Goal: Submit feedback/report problem

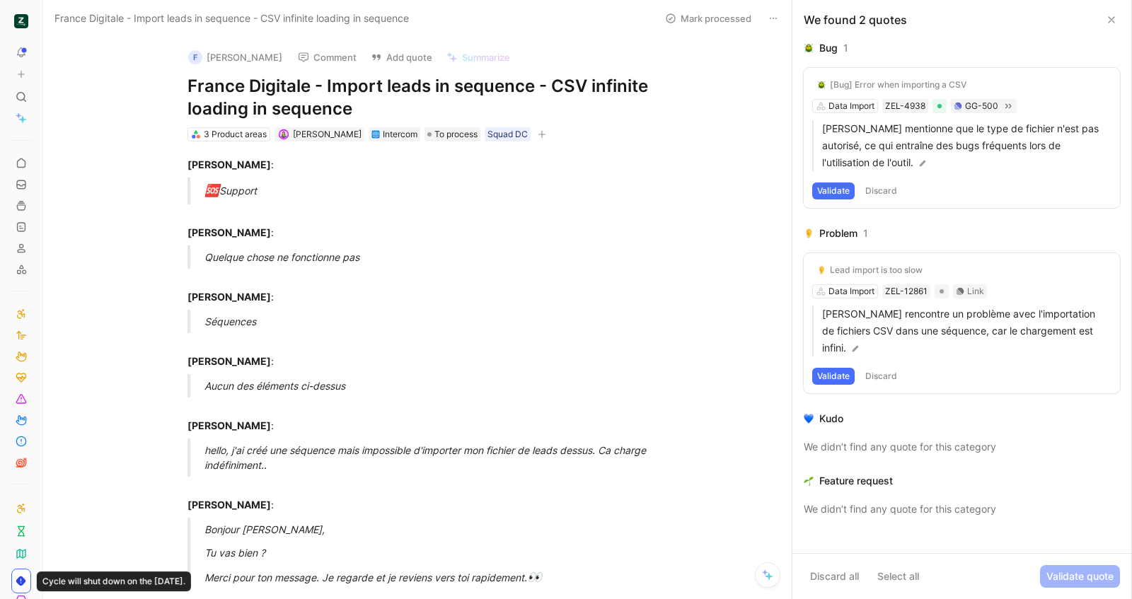
click at [301, 88] on h1 "France Digitale - Import leads in sequence - CSV infinite loading in sequence" at bounding box center [431, 97] width 489 height 45
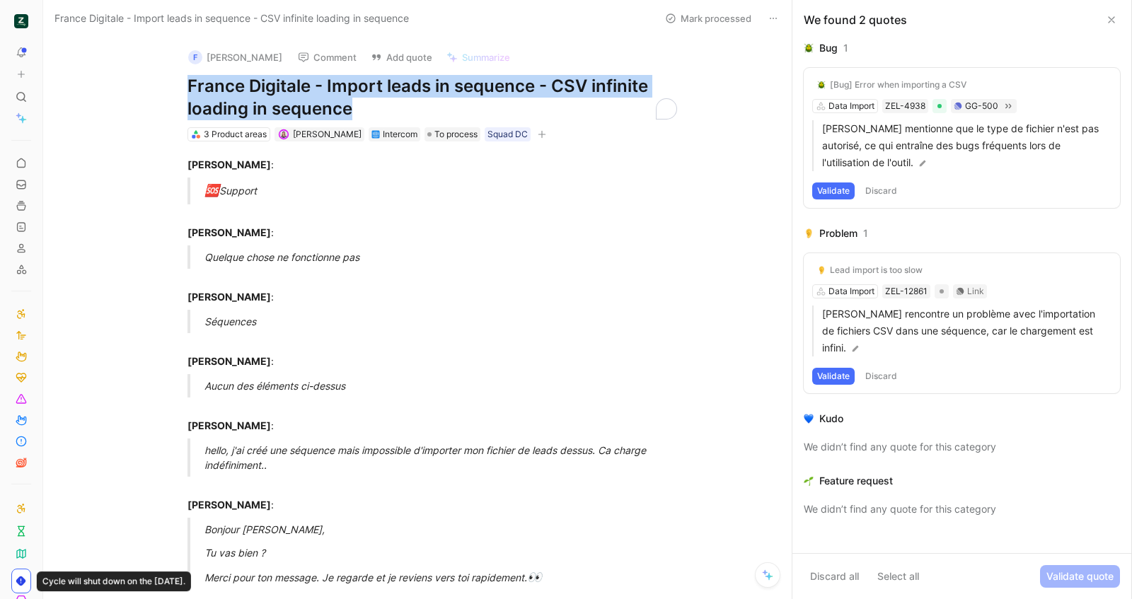
copy h1 "France Digitale - Import leads in sequence - CSV infinite loading in sequence"
click at [392, 61] on button "Add quote" at bounding box center [401, 57] width 74 height 20
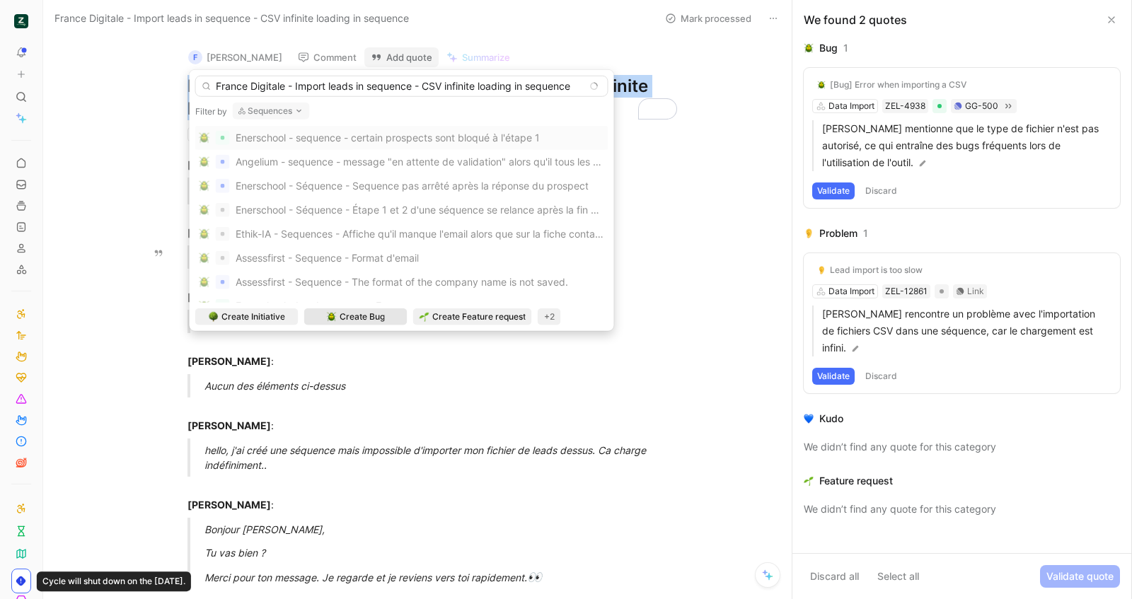
type input "France Digitale - Import leads in sequence - CSV infinite loading in sequence"
click at [354, 316] on span "Create Bug" at bounding box center [361, 317] width 45 height 14
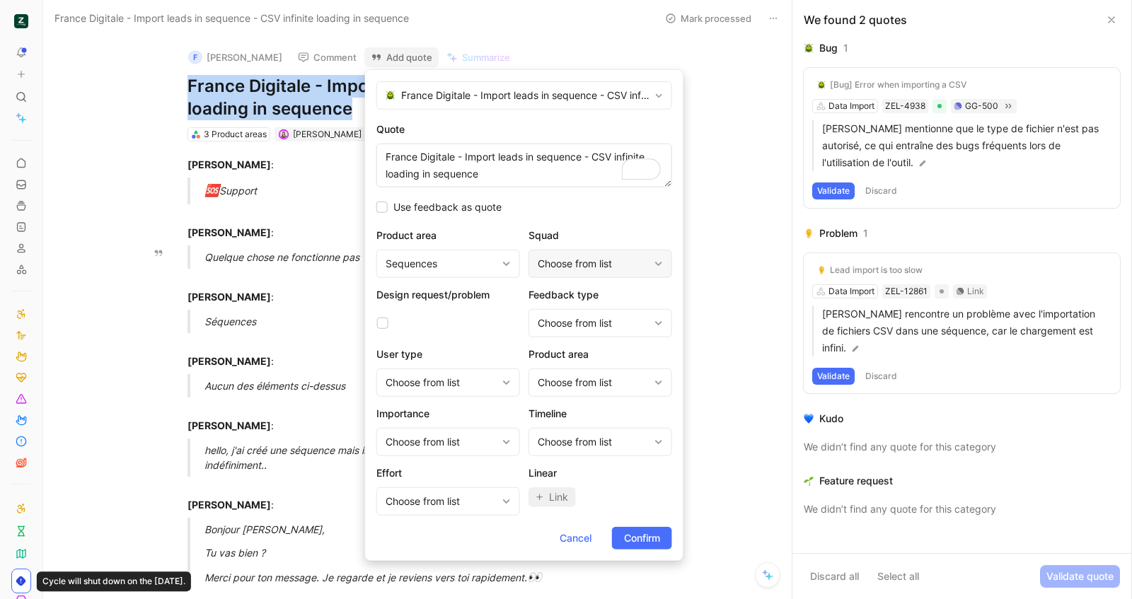
type textarea "France Digitale - Import leads in sequence - CSV infinite loading in sequence"
click at [571, 269] on div "Choose from list" at bounding box center [592, 263] width 111 height 17
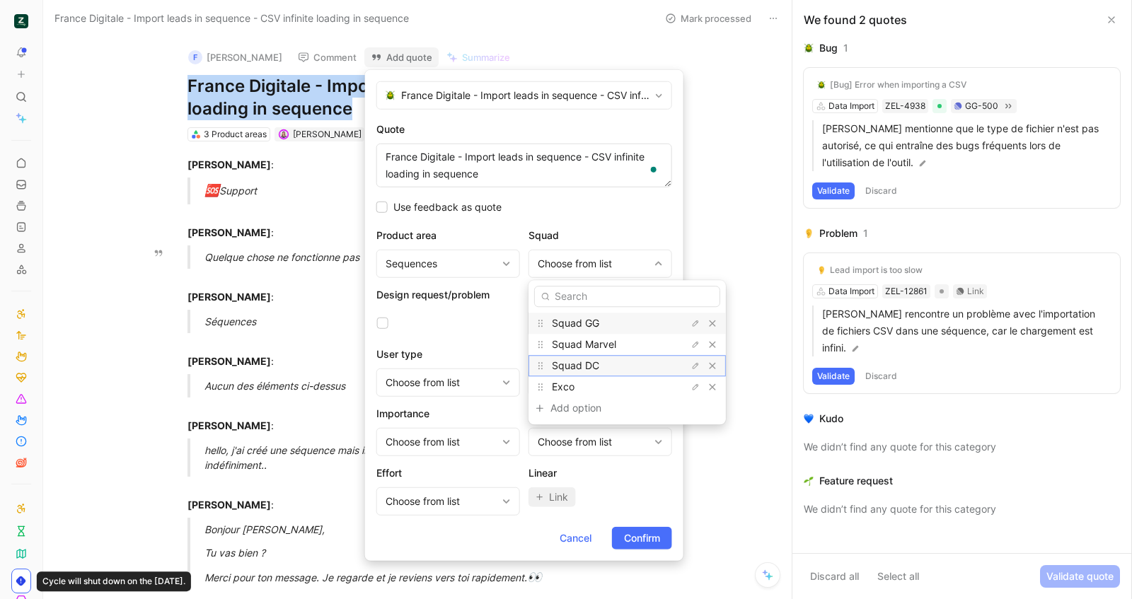
click at [585, 363] on span "Squad DC" at bounding box center [575, 365] width 47 height 12
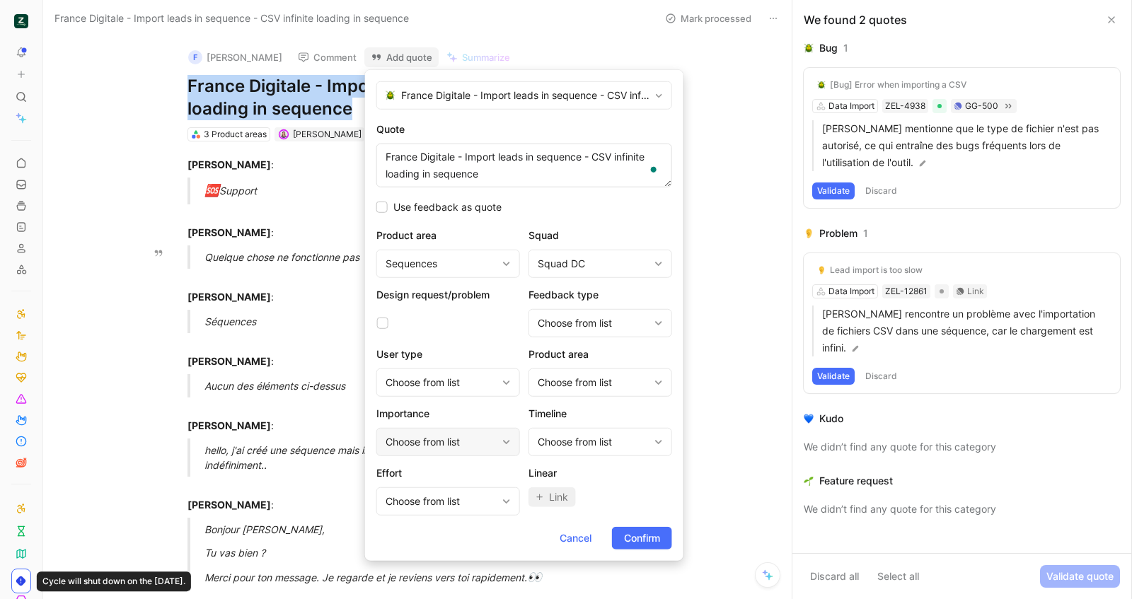
click at [469, 441] on div "Choose from list" at bounding box center [440, 442] width 111 height 17
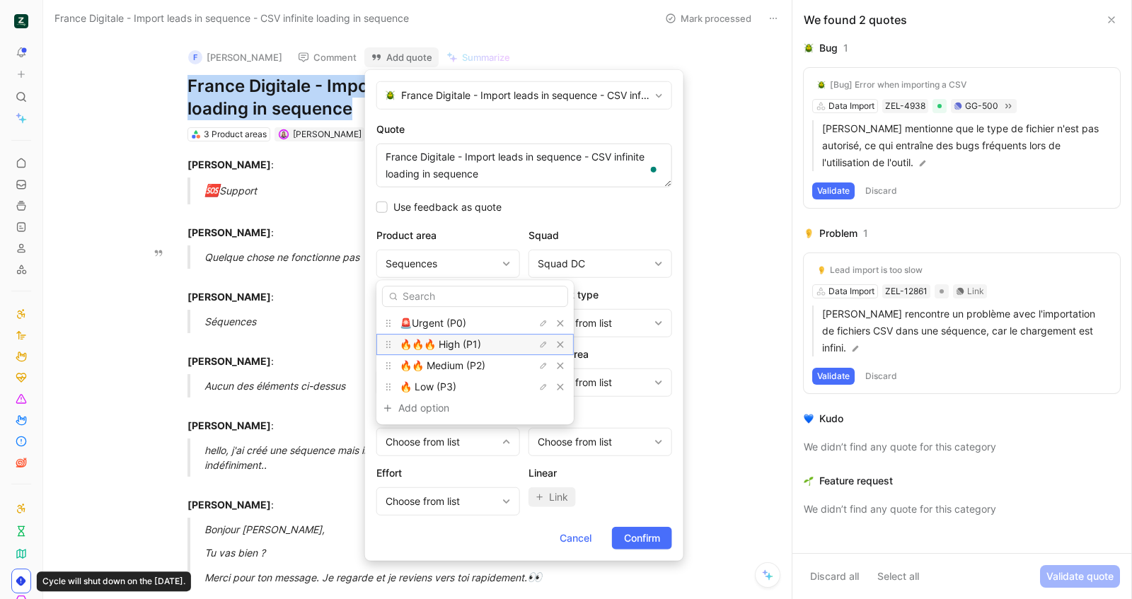
click at [463, 349] on span "🔥🔥🔥 High (P1)" at bounding box center [440, 344] width 81 height 12
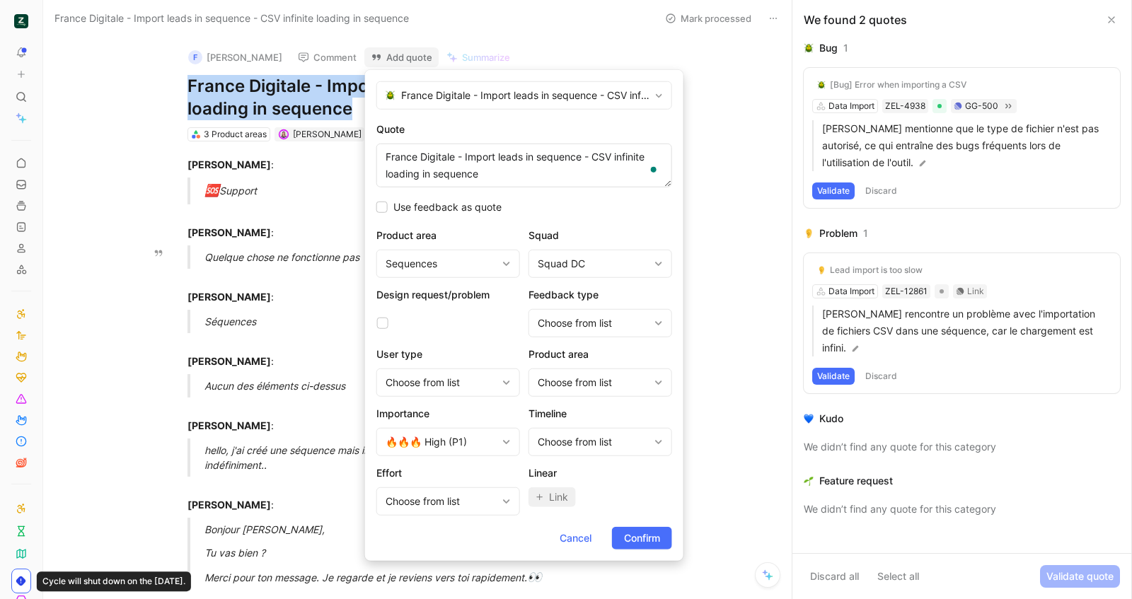
click at [635, 536] on span "Confirm" at bounding box center [642, 538] width 36 height 17
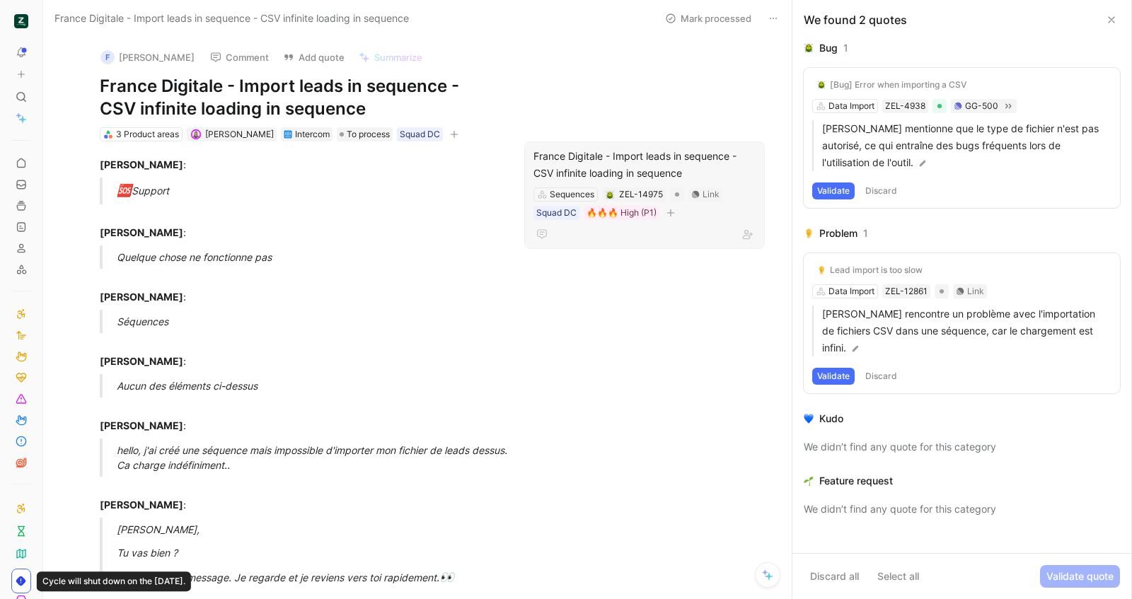
click at [605, 171] on div "France Digitale - Import leads in sequence - CSV infinite loading in sequence" at bounding box center [644, 165] width 222 height 34
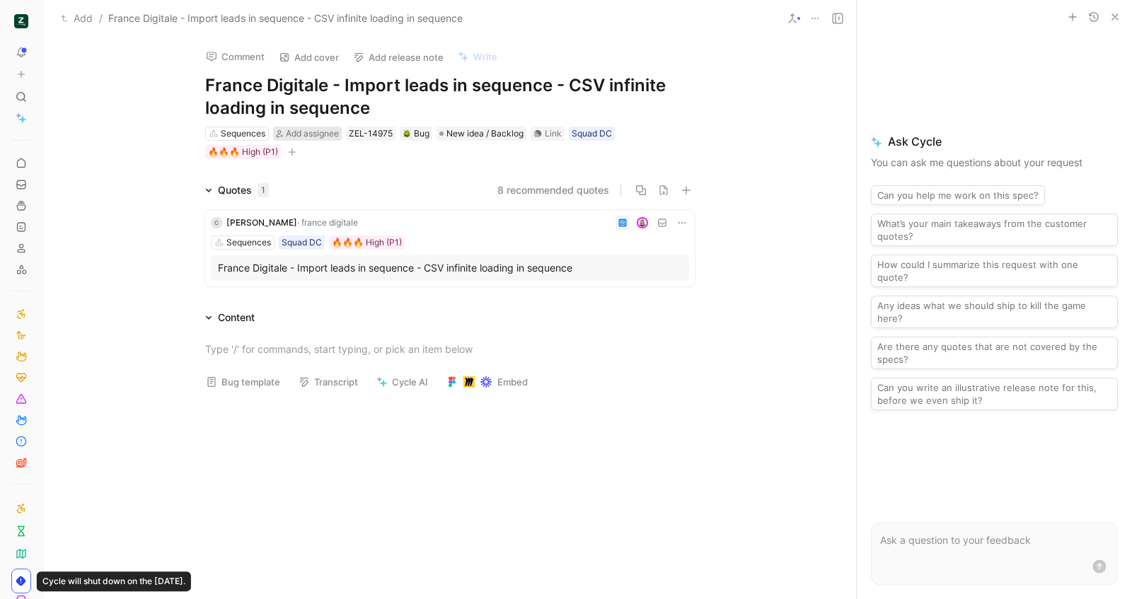
click at [297, 134] on span "Add assignee" at bounding box center [312, 133] width 53 height 11
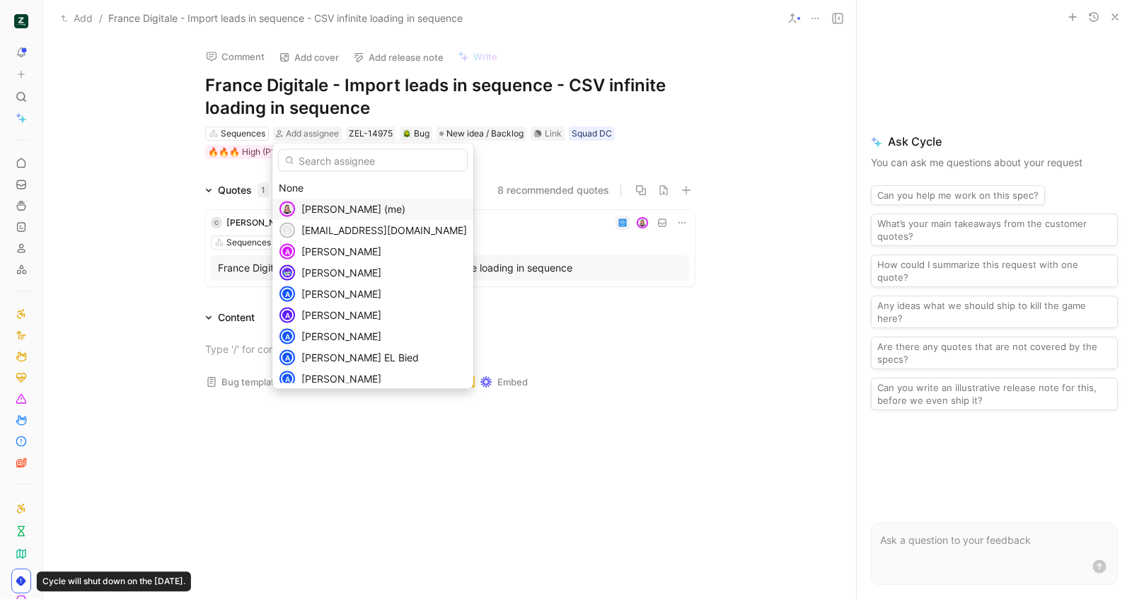
click at [334, 208] on span "Camille Wattel (me)" at bounding box center [353, 209] width 104 height 12
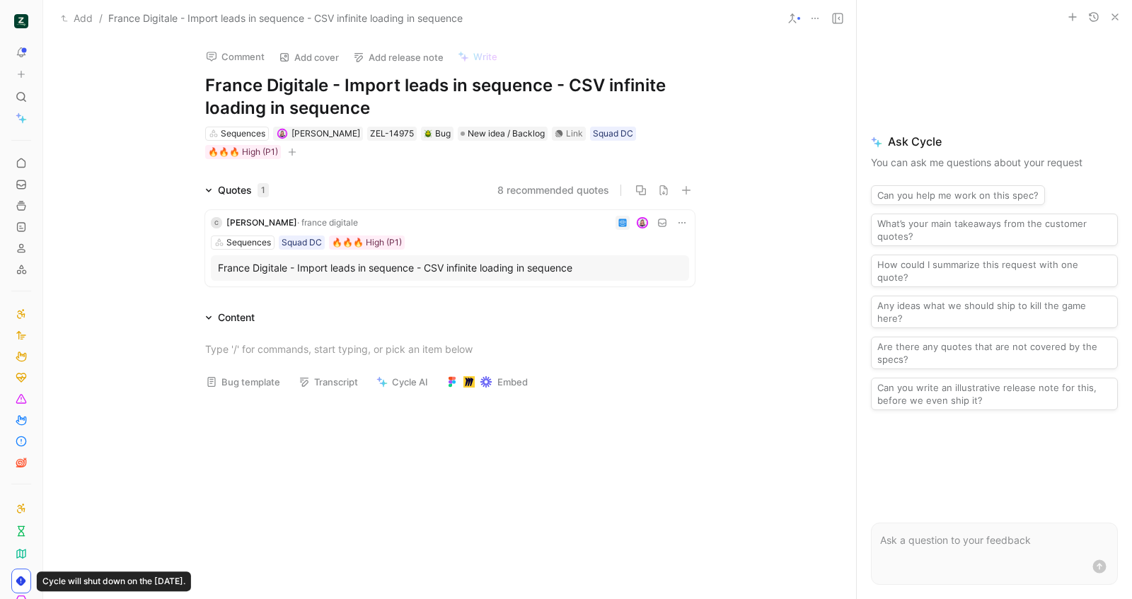
click at [255, 381] on button "Bug template" at bounding box center [242, 382] width 87 height 20
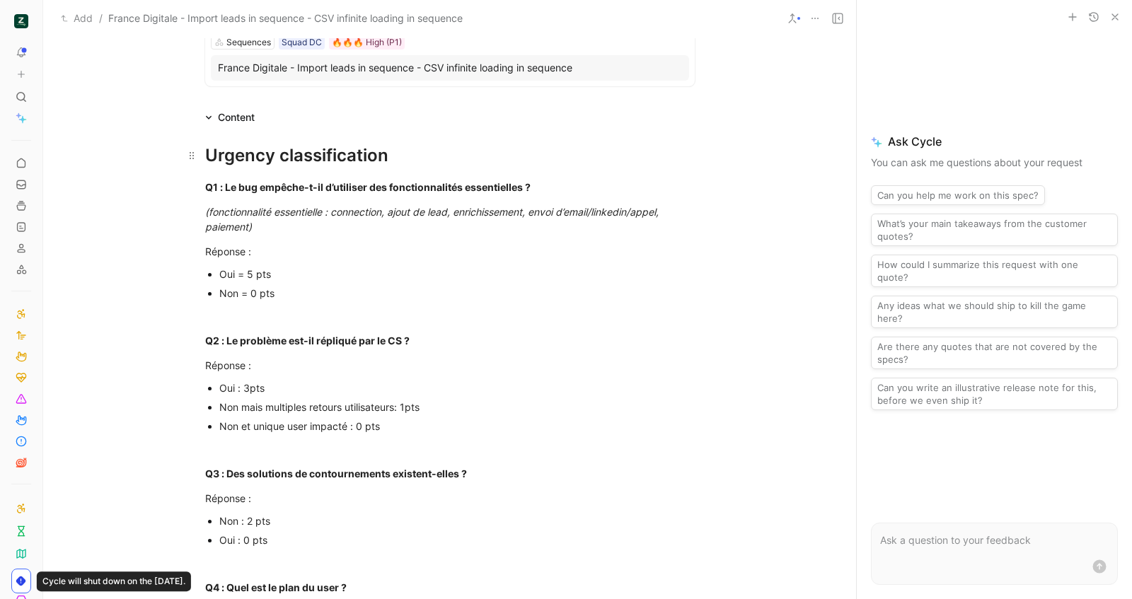
scroll to position [230, 0]
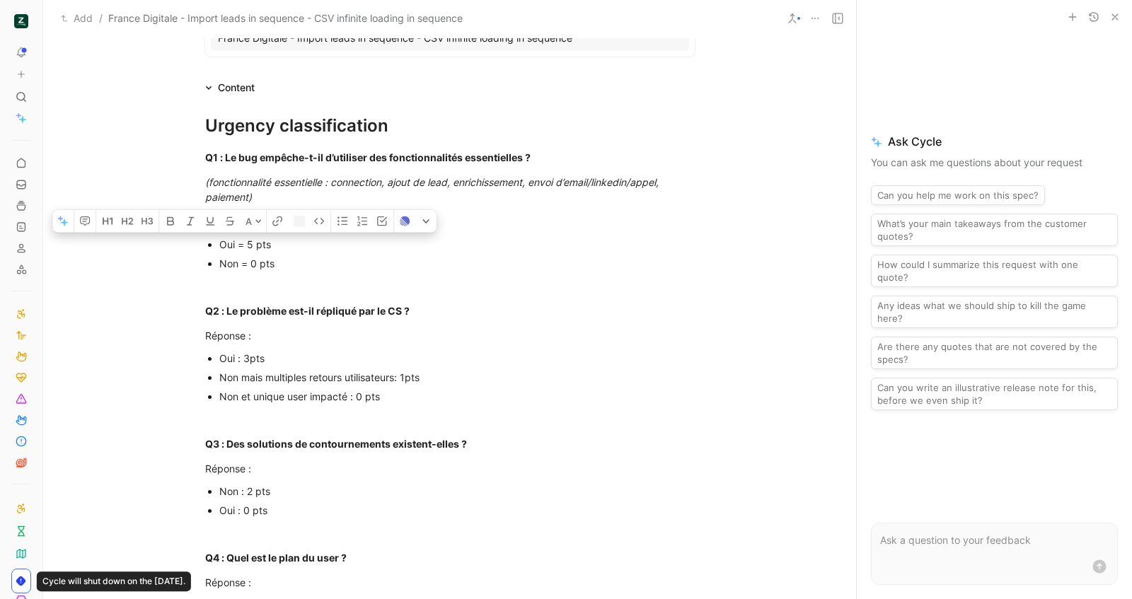
drag, startPoint x: 294, startPoint y: 239, endPoint x: 188, endPoint y: 240, distance: 106.1
click at [188, 240] on ul "Oui = 5 pts Non = 0 pts" at bounding box center [449, 254] width 543 height 38
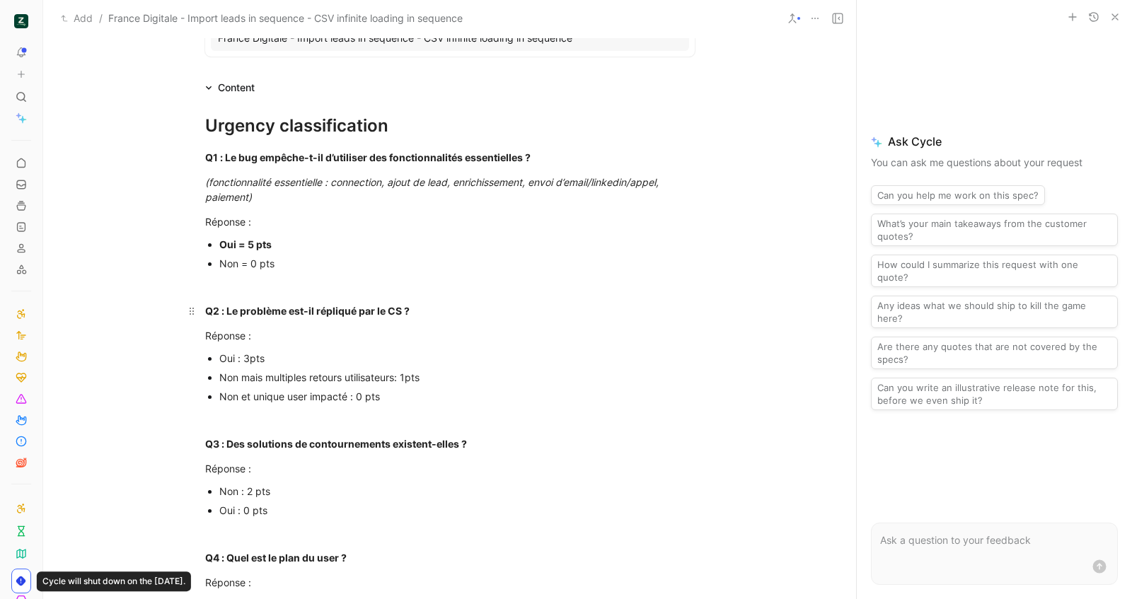
click at [324, 309] on strong "Q2 : Le problème est-il répliqué par le CS ?" at bounding box center [307, 311] width 204 height 12
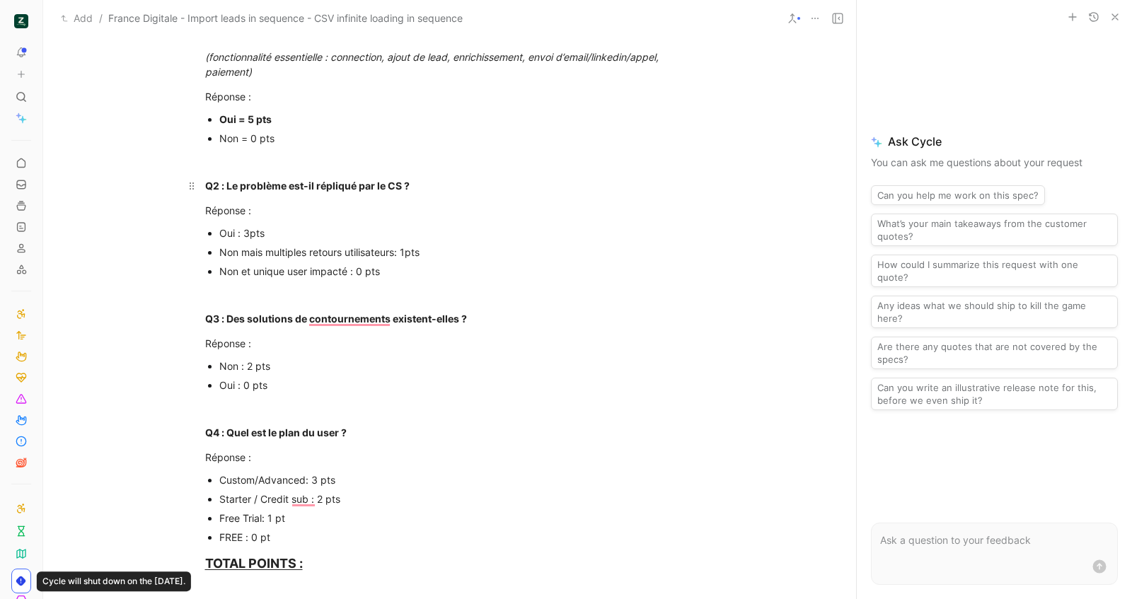
scroll to position [371, 0]
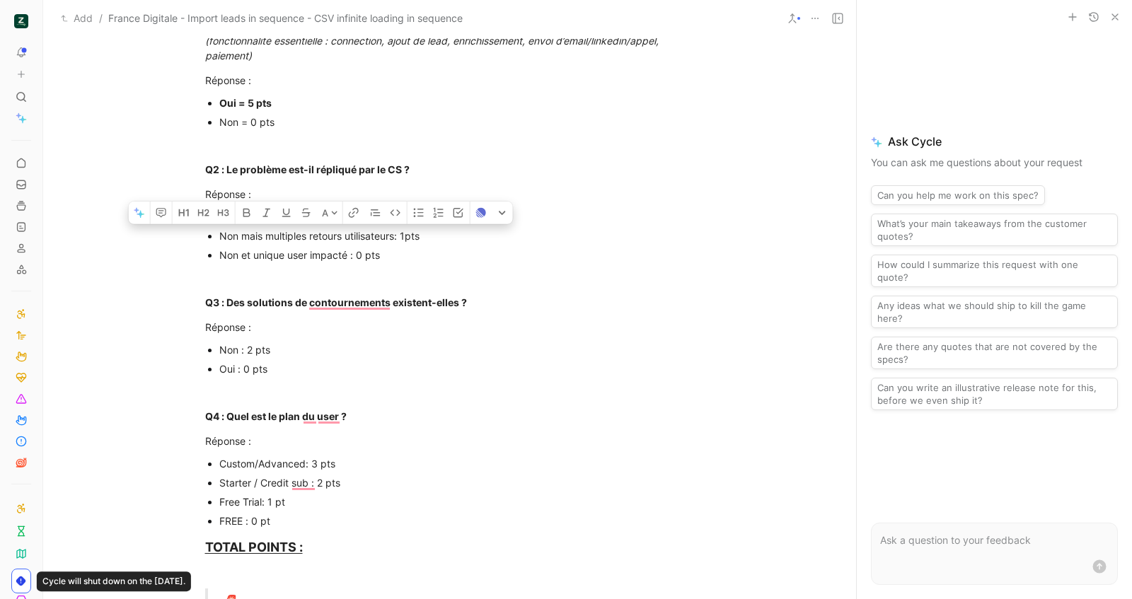
drag, startPoint x: 301, startPoint y: 233, endPoint x: 211, endPoint y: 237, distance: 89.2
click at [219, 237] on li "Non mais multiples retours utilisateurs: 1pts" at bounding box center [456, 235] width 475 height 19
click at [339, 289] on div "Urgency classification Q1 : Le bug empêche-t-il d’utiliser des fonctionnalités …" at bounding box center [449, 571] width 813 height 1233
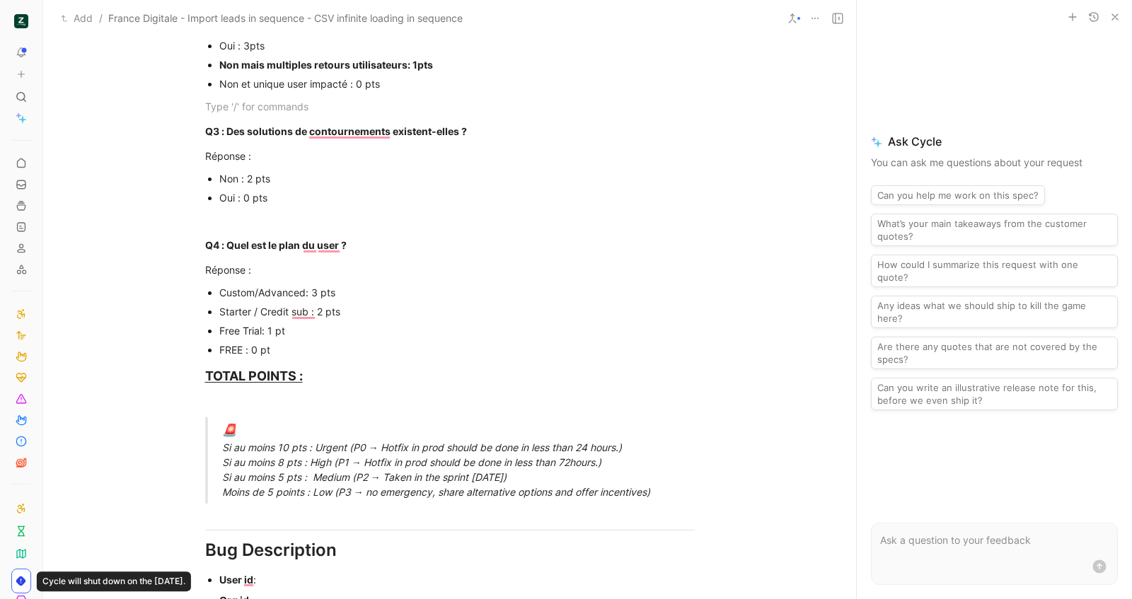
scroll to position [543, 0]
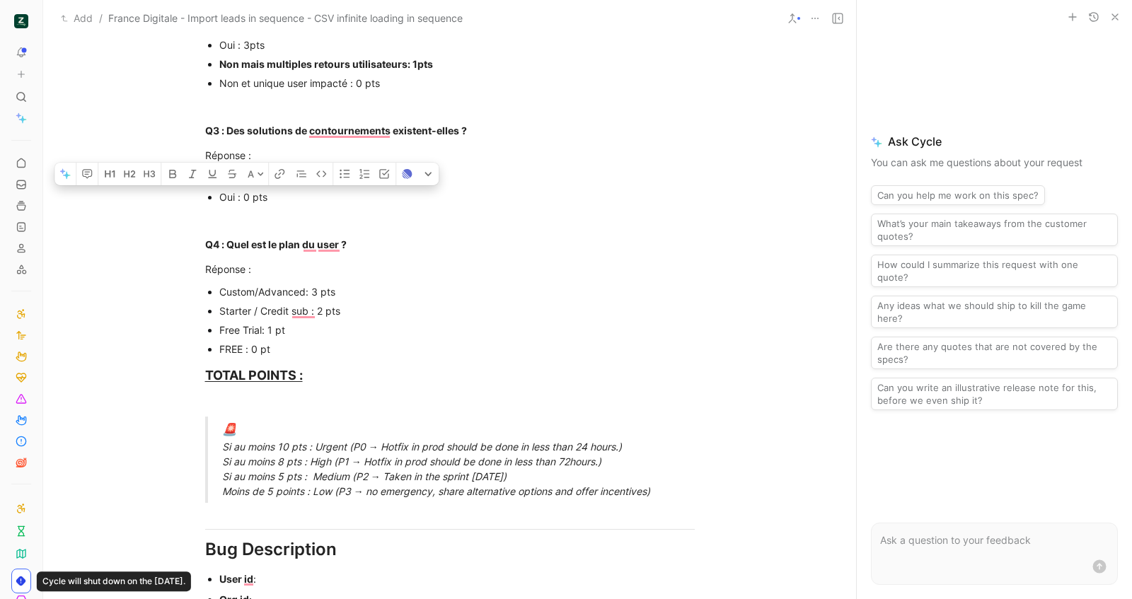
drag, startPoint x: 279, startPoint y: 196, endPoint x: 216, endPoint y: 197, distance: 62.2
click at [216, 197] on ul "Non : 2 pts Oui : 0 pts" at bounding box center [449, 187] width 543 height 38
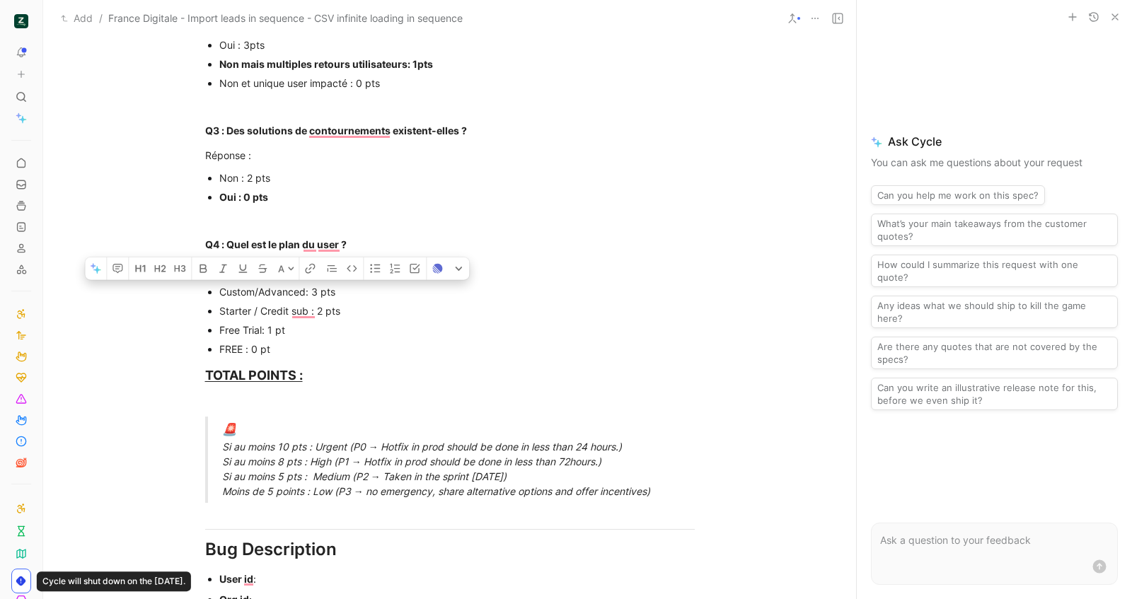
drag, startPoint x: 355, startPoint y: 298, endPoint x: 214, endPoint y: 291, distance: 141.6
click at [214, 291] on ul "Custom/Advanced: 3 pts Starter / Credit sub : 2 pts Free Trial: 1 pt FREE : 0 pt" at bounding box center [449, 320] width 543 height 76
click at [366, 323] on div "Free Trial: 1 pt" at bounding box center [456, 329] width 475 height 15
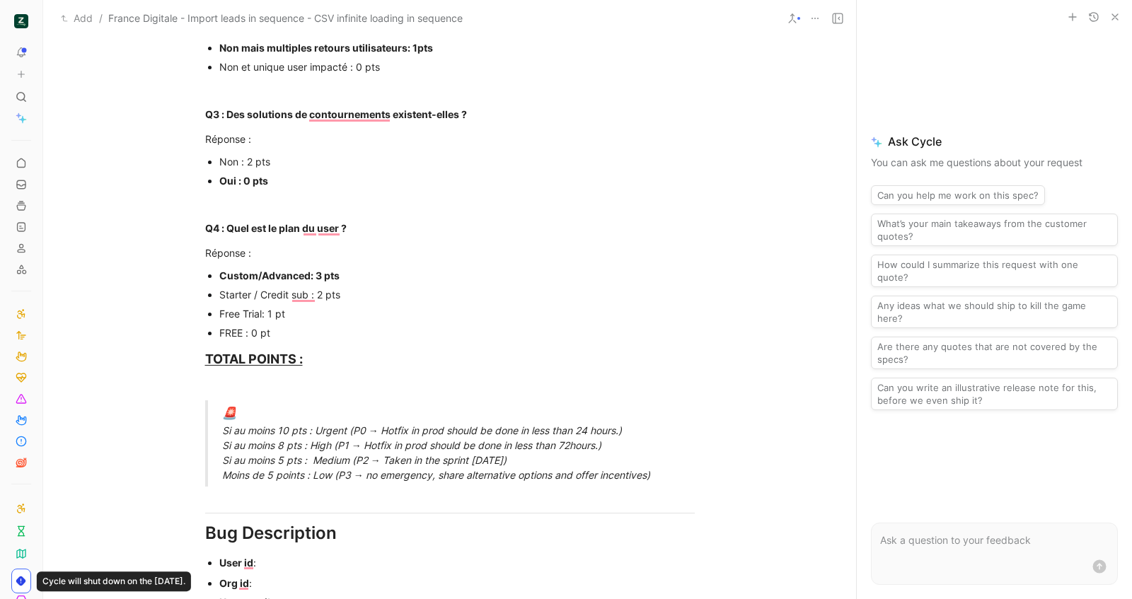
scroll to position [574, 0]
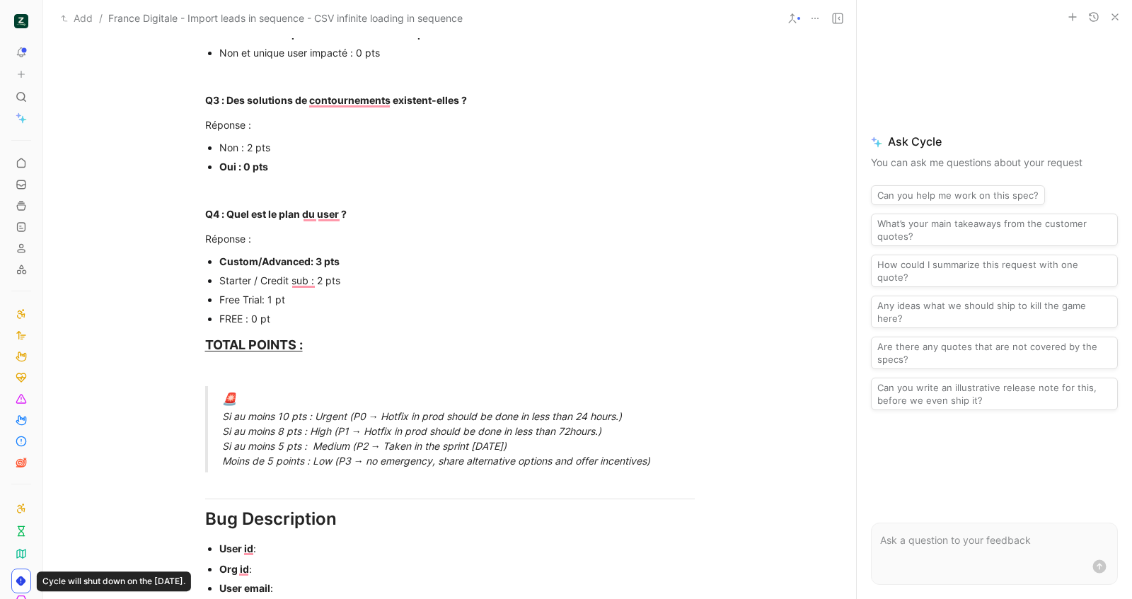
click at [288, 434] on div "🚨 Si au moins 10 pts : Urgent (P0 → Hotfix in prod should be done in less than …" at bounding box center [466, 429] width 489 height 78
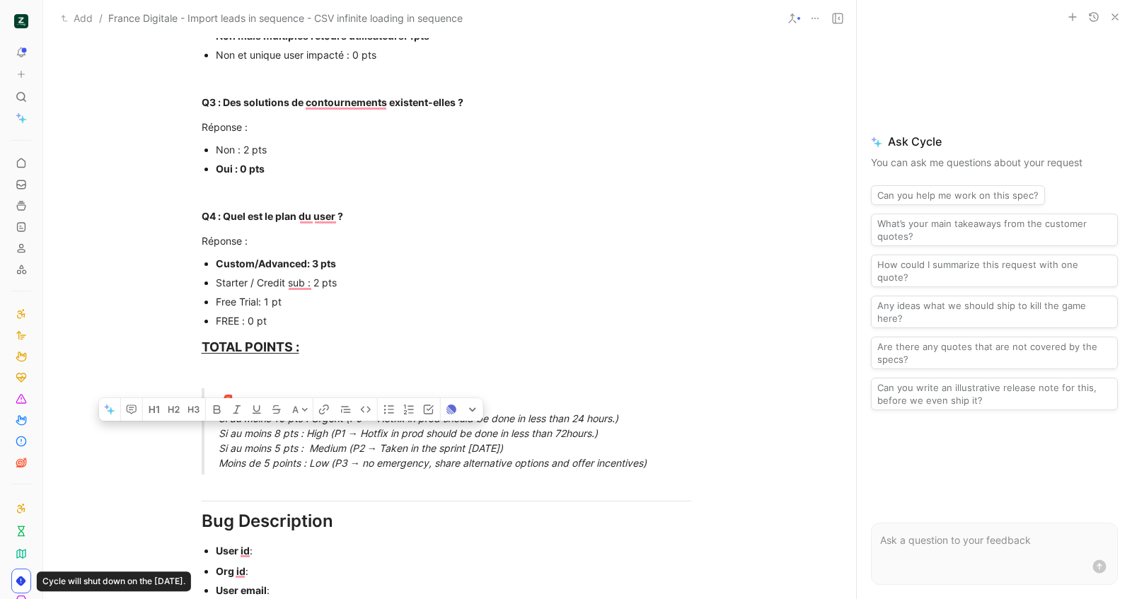
scroll to position [571, 4]
click at [328, 343] on div "TOTAL POINTS :" at bounding box center [446, 346] width 489 height 19
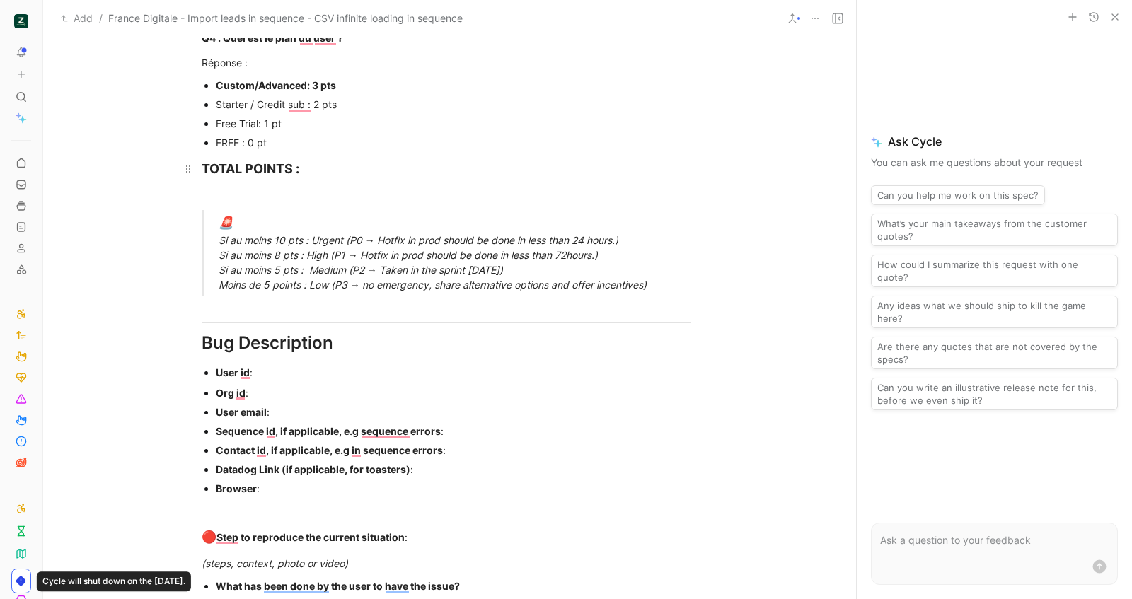
scroll to position [752, 4]
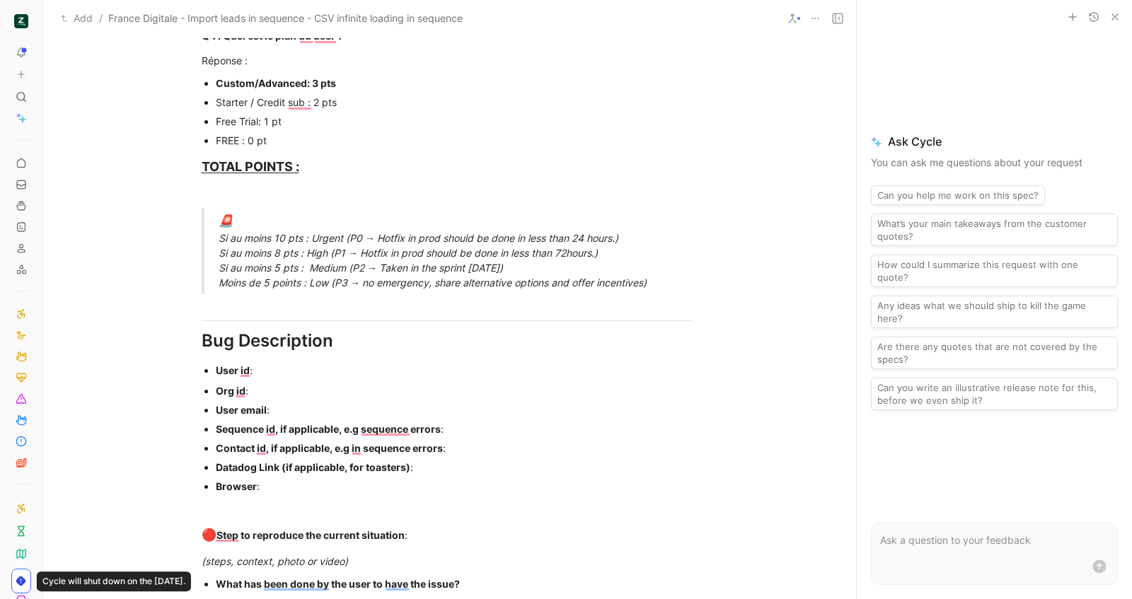
click at [333, 248] on div "🚨 Si au moins 10 pts : Urgent (P0 → Hotfix in prod should be done in less than …" at bounding box center [463, 251] width 489 height 78
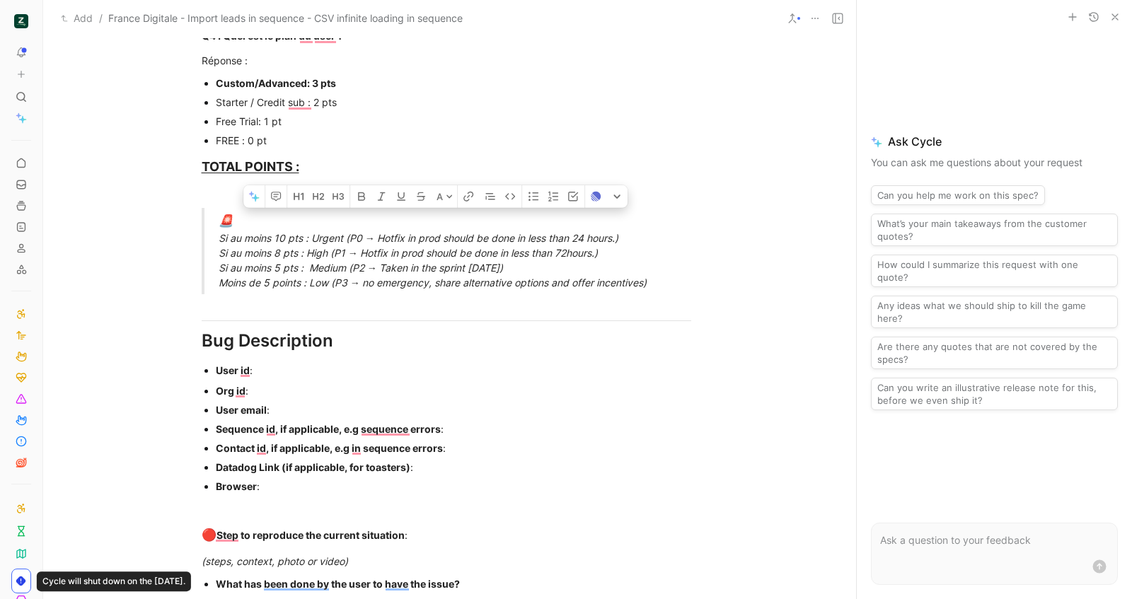
click at [348, 246] on div "🚨 Si au moins 10 pts : Urgent (P0 → Hotfix in prod should be done in less than …" at bounding box center [463, 251] width 489 height 78
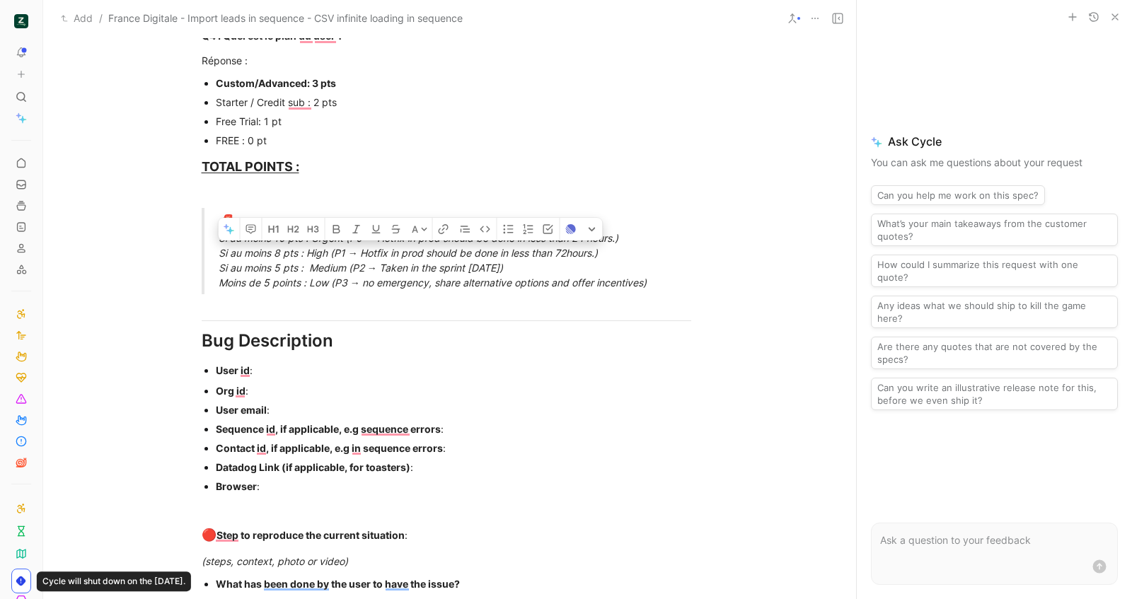
drag, startPoint x: 610, startPoint y: 249, endPoint x: 214, endPoint y: 252, distance: 395.4
click at [214, 252] on blockquote "🚨 Si au moins 10 pts : Urgent (P0 → Hotfix in prod should be done in less than …" at bounding box center [446, 251] width 543 height 86
click at [323, 337] on div "Bug Description" at bounding box center [446, 340] width 489 height 25
click at [294, 365] on div "User id :" at bounding box center [453, 370] width 475 height 15
click at [297, 402] on div "User email :" at bounding box center [453, 409] width 475 height 15
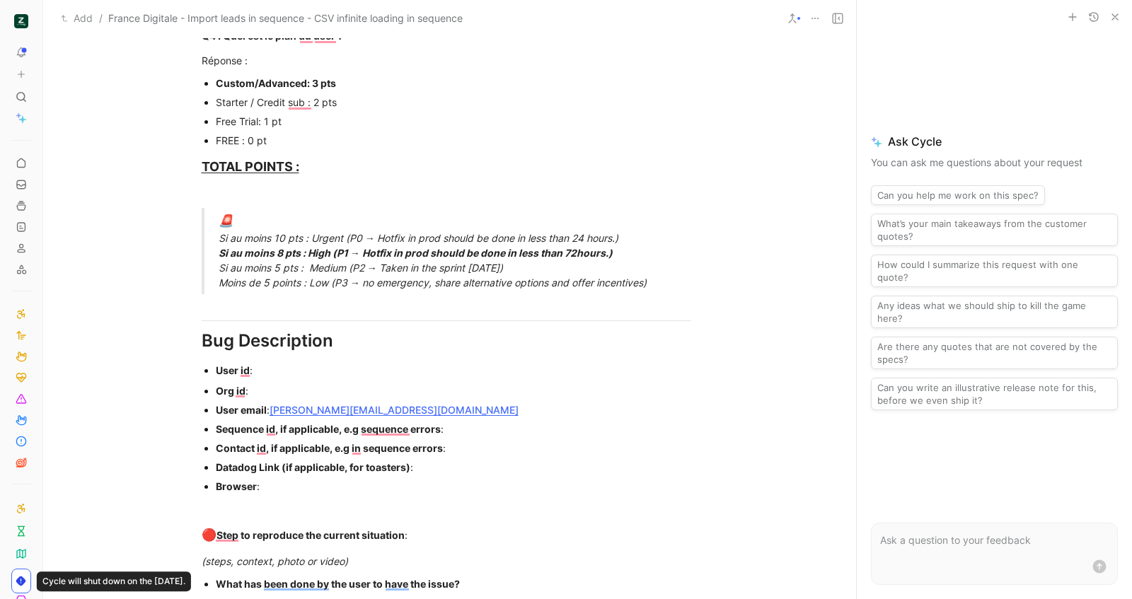
click at [313, 366] on div "User id :" at bounding box center [453, 370] width 475 height 15
click at [288, 385] on div "Org id :" at bounding box center [453, 390] width 475 height 15
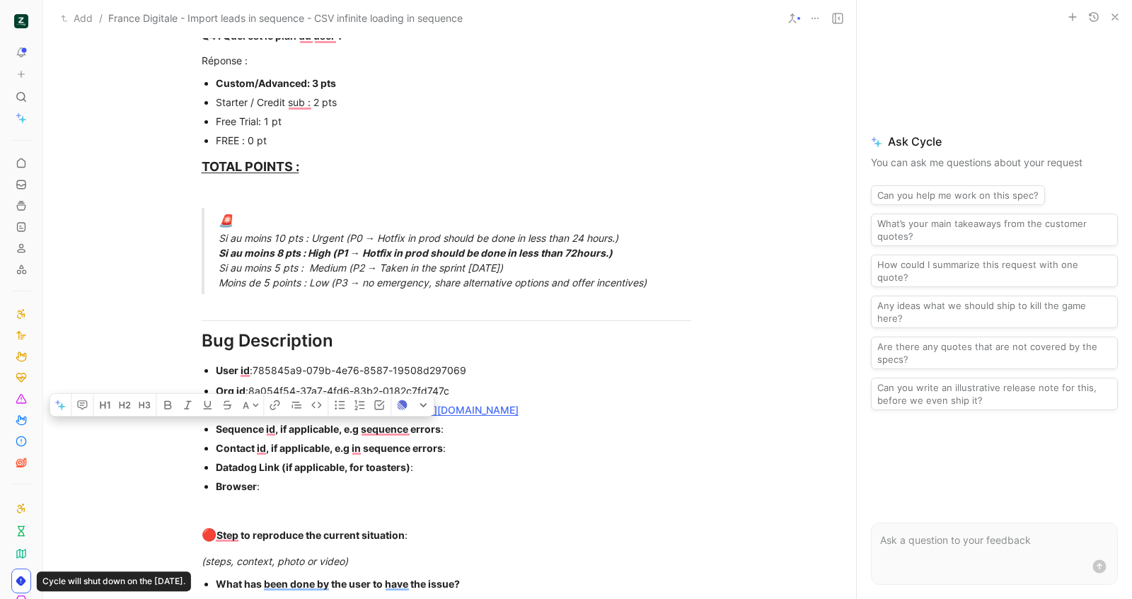
drag, startPoint x: 381, startPoint y: 482, endPoint x: 211, endPoint y: 431, distance: 178.1
click at [211, 431] on ul "Org id : 8a054f54-37a7-4fd6-83b2-0182c7fd747c User email : clement.garrigue@fra…" at bounding box center [446, 438] width 543 height 115
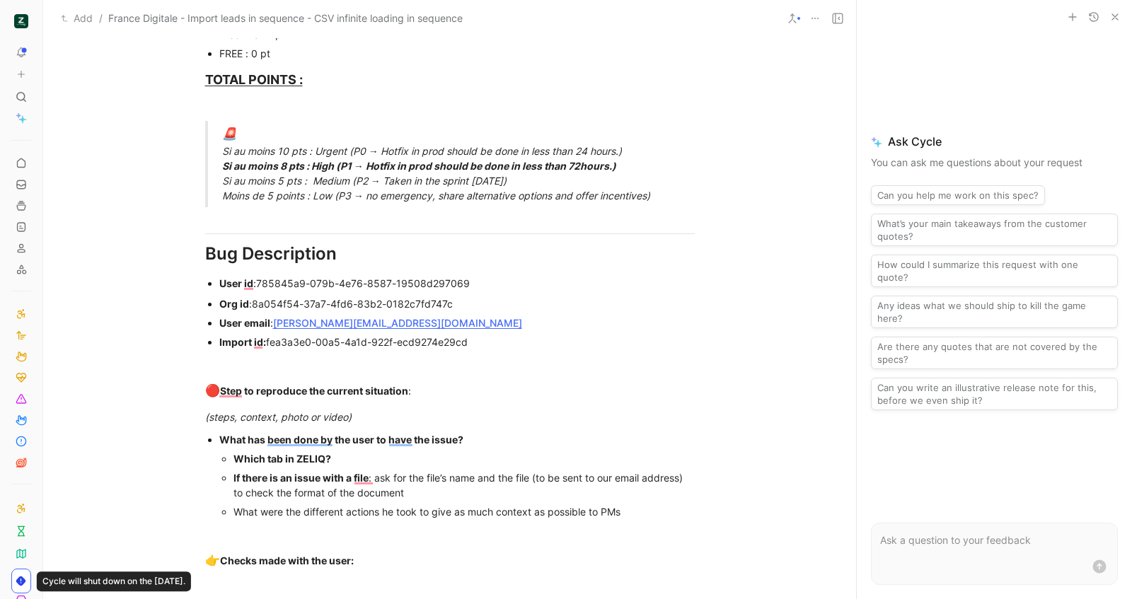
scroll to position [842, 0]
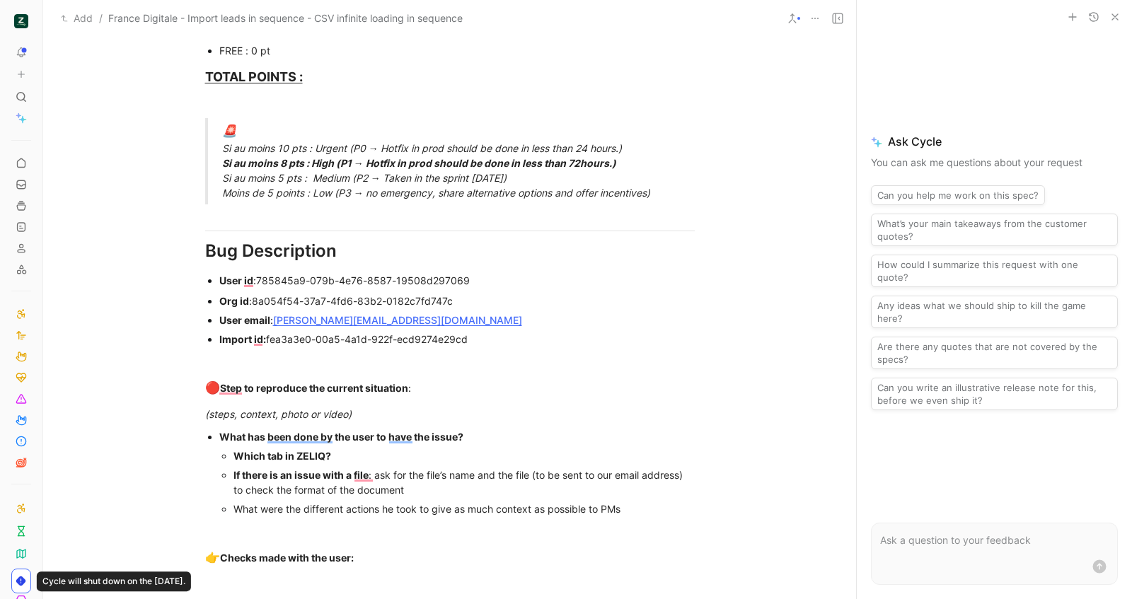
click at [388, 453] on div "Which tab in ZELIQ?" at bounding box center [463, 455] width 461 height 15
drag, startPoint x: 644, startPoint y: 504, endPoint x: 230, endPoint y: 476, distance: 414.7
click at [230, 476] on ul "Which tab in ZELIQ? Sequence If there is an issue with a file : ask for the fil…" at bounding box center [456, 482] width 475 height 72
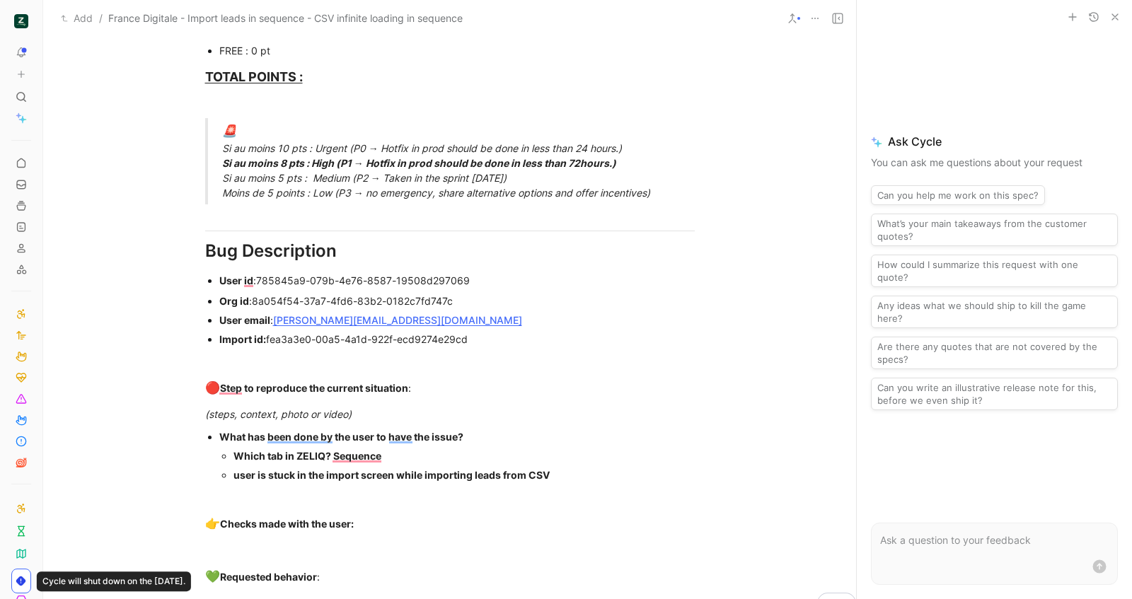
click at [566, 472] on div "user is stuck in the import screen while importing leads from CSV" at bounding box center [463, 474] width 461 height 15
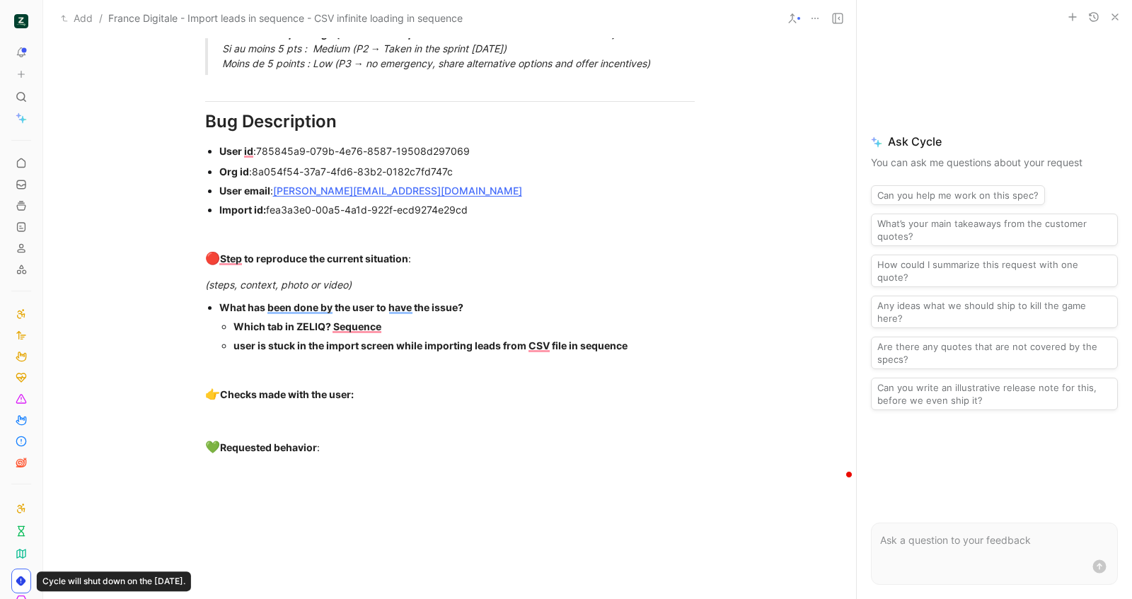
scroll to position [1012, 0]
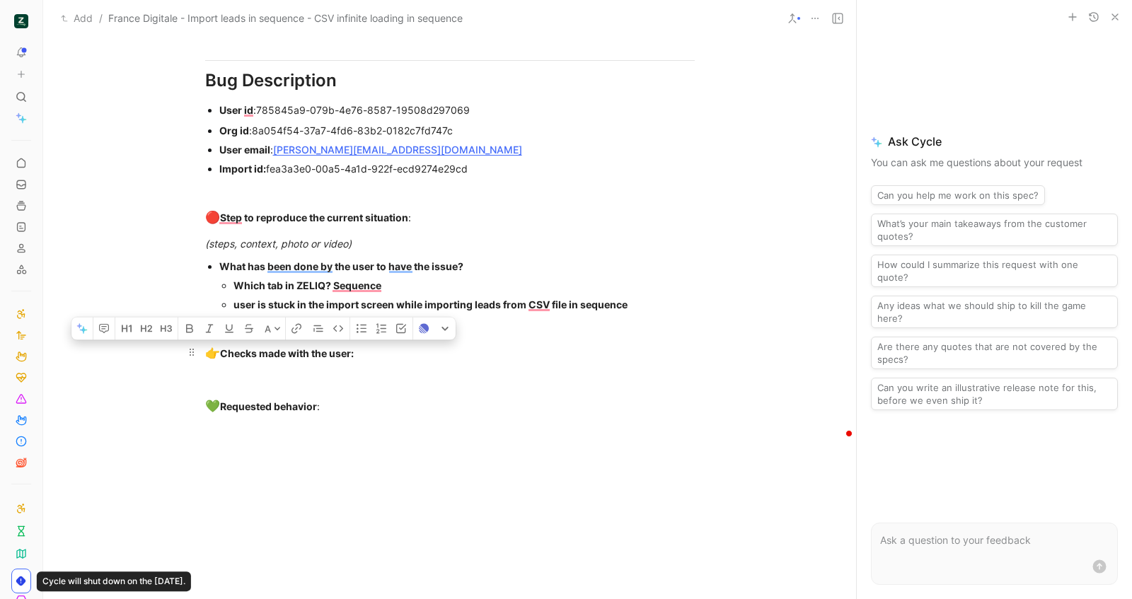
drag, startPoint x: 339, startPoint y: 409, endPoint x: 202, endPoint y: 351, distance: 148.7
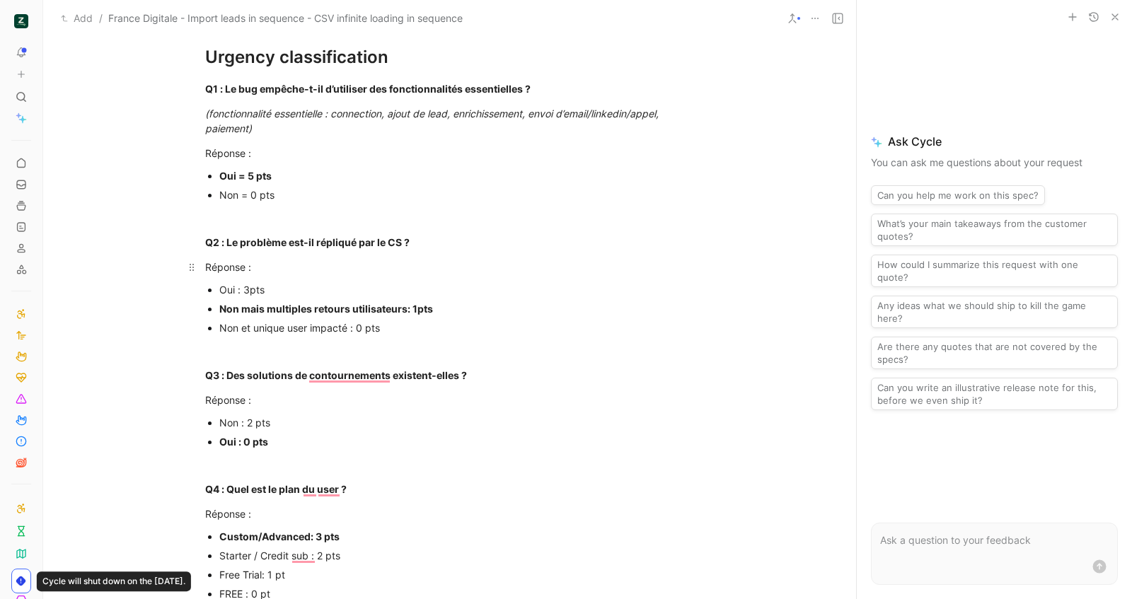
scroll to position [0, 0]
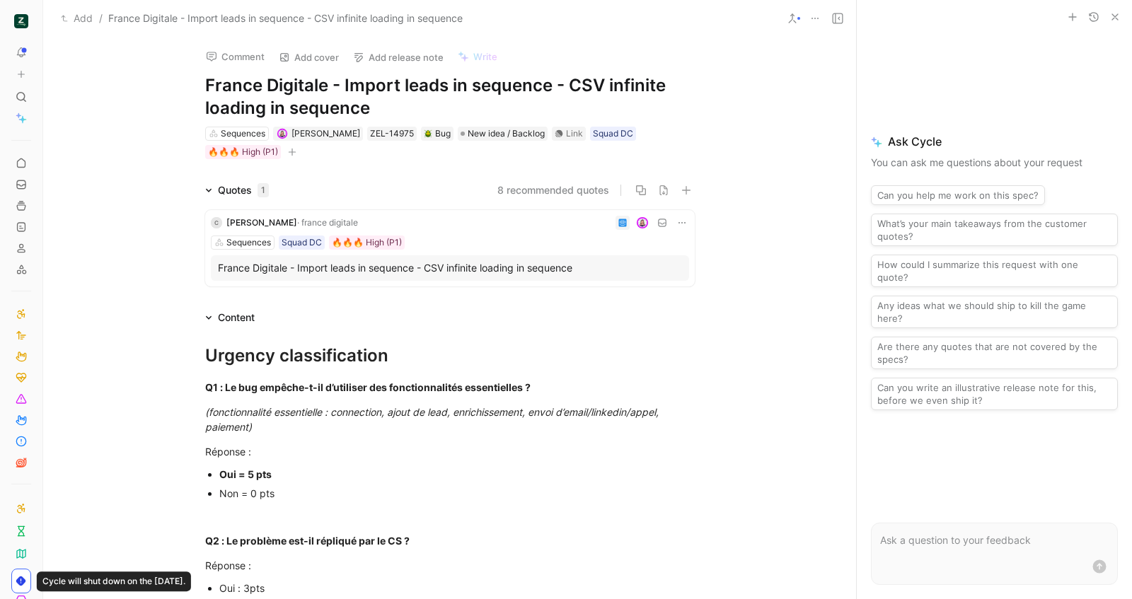
click at [1115, 14] on icon "button" at bounding box center [1114, 16] width 11 height 11
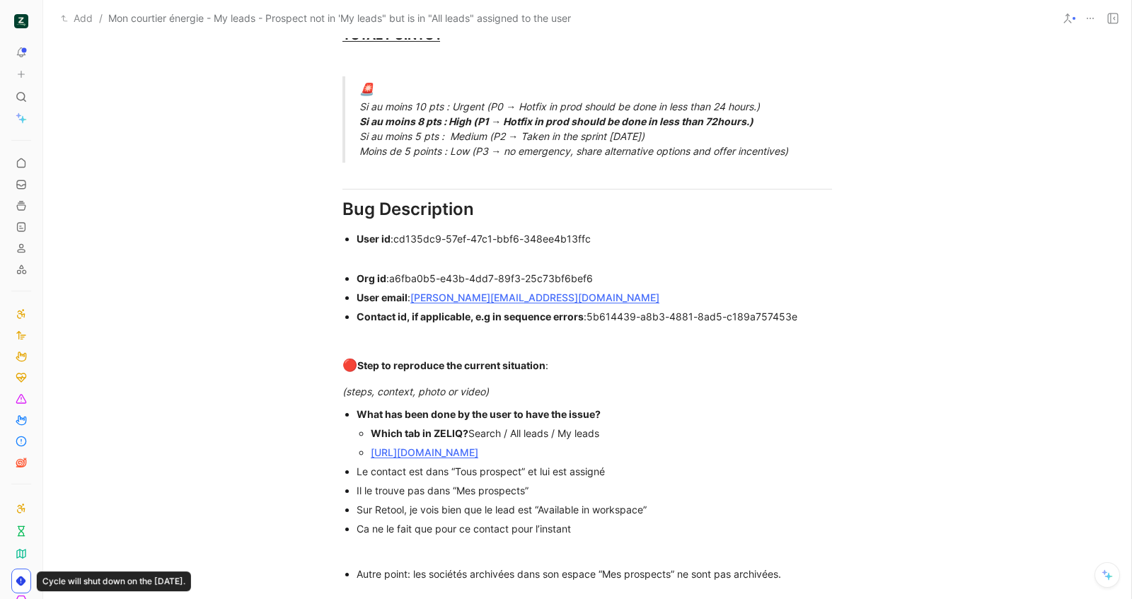
scroll to position [1216, 0]
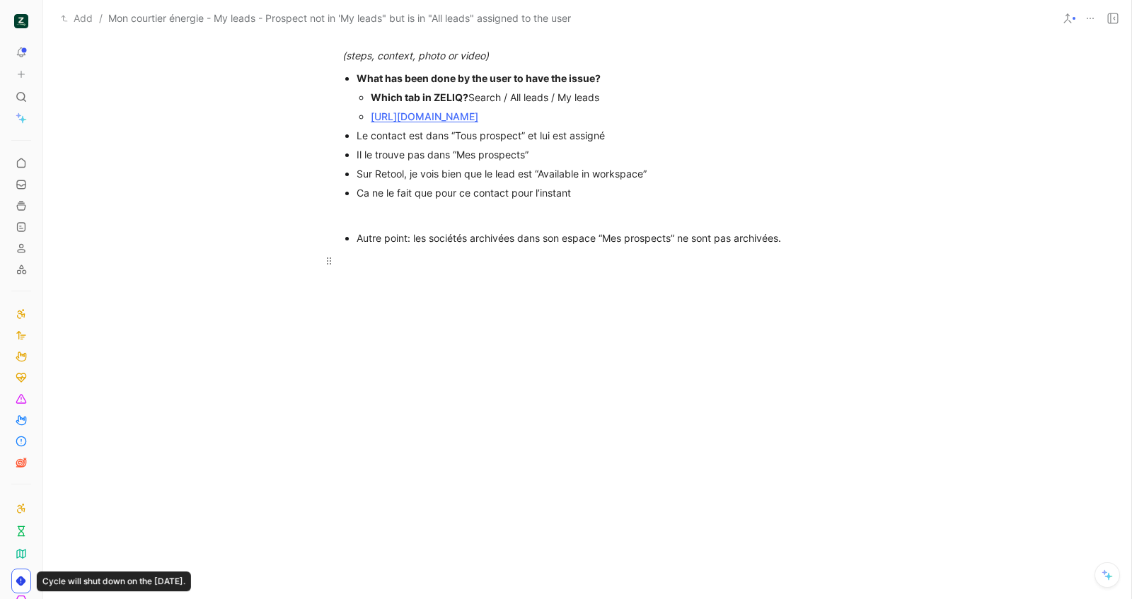
click at [828, 251] on p at bounding box center [586, 260] width 543 height 23
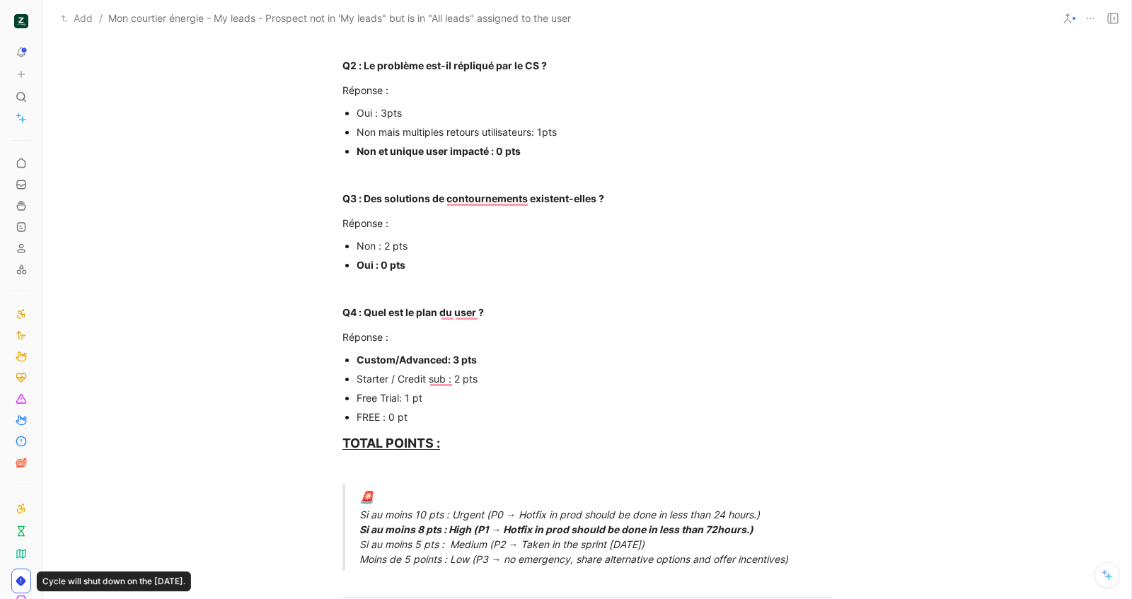
scroll to position [100, 0]
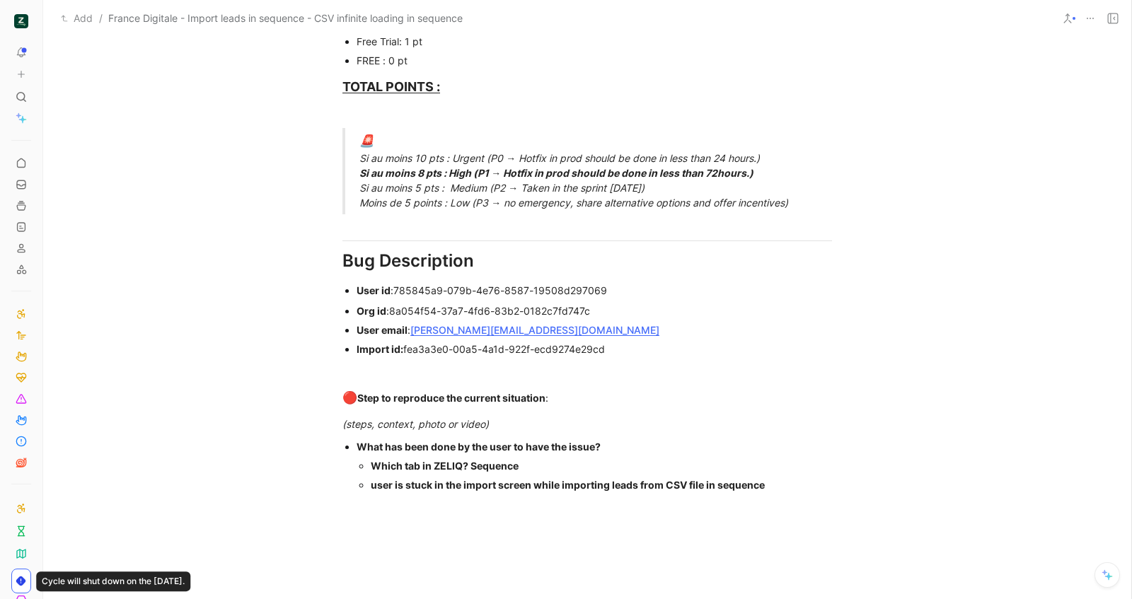
scroll to position [826, 0]
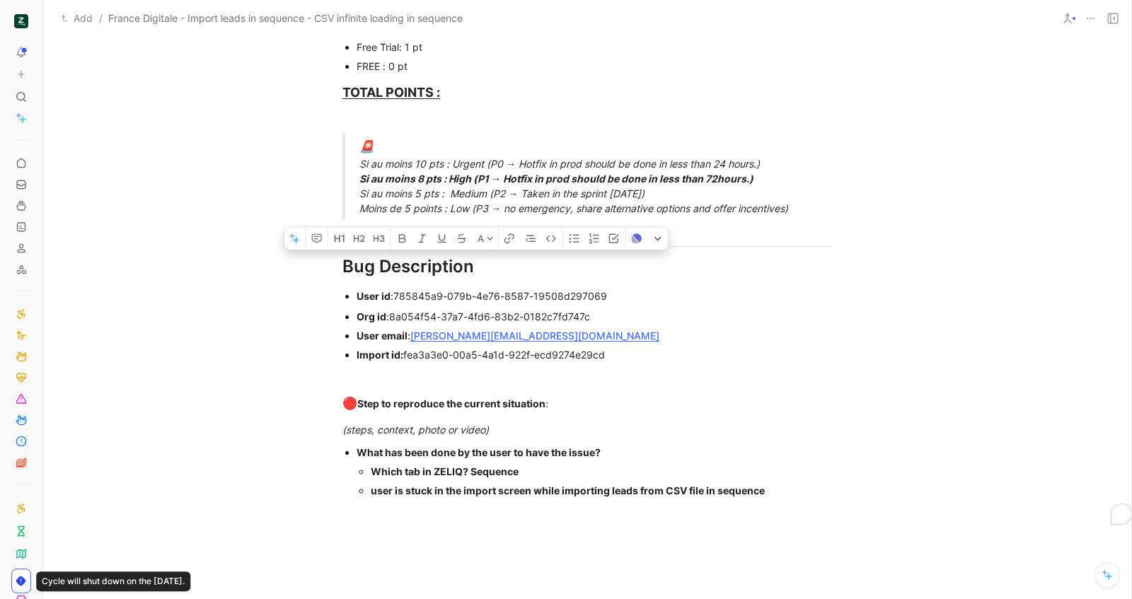
drag, startPoint x: 341, startPoint y: 261, endPoint x: 663, endPoint y: 359, distance: 336.3
click at [663, 359] on div "Urgency classification Q1 : Le bug empêche-t-il d’utiliser des fonctionnalités …" at bounding box center [587, 18] width 1088 height 1036
copy div "Bug Description User id : 785845a9-079b-4e76-8587-19508d297069 Org id : 8a054f5…"
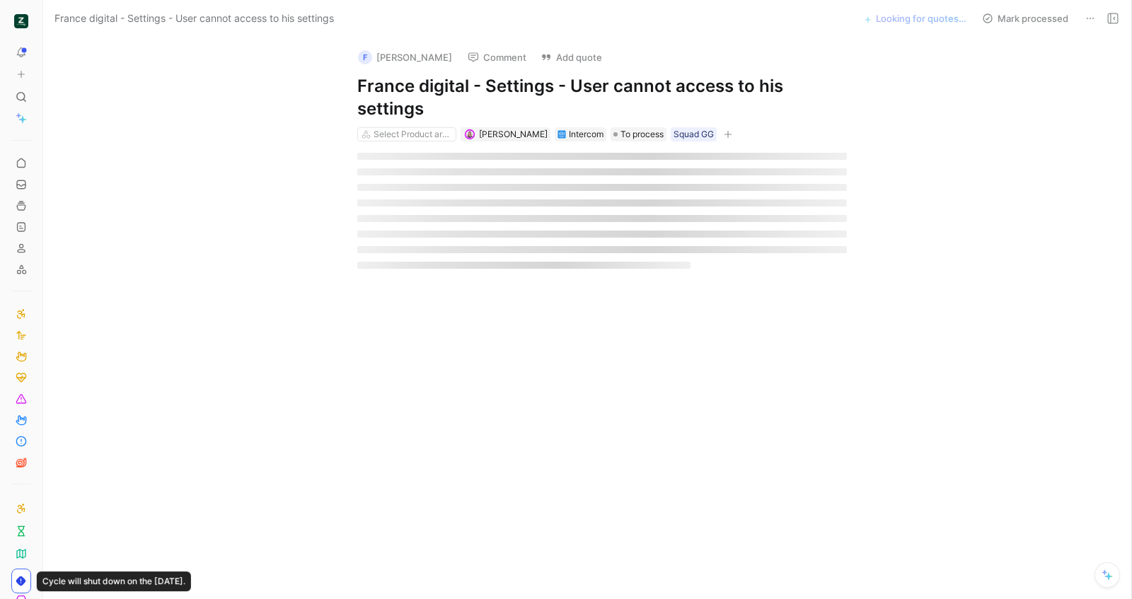
click at [420, 100] on h1 "France digital - Settings - User cannot access to his settings" at bounding box center [601, 97] width 489 height 45
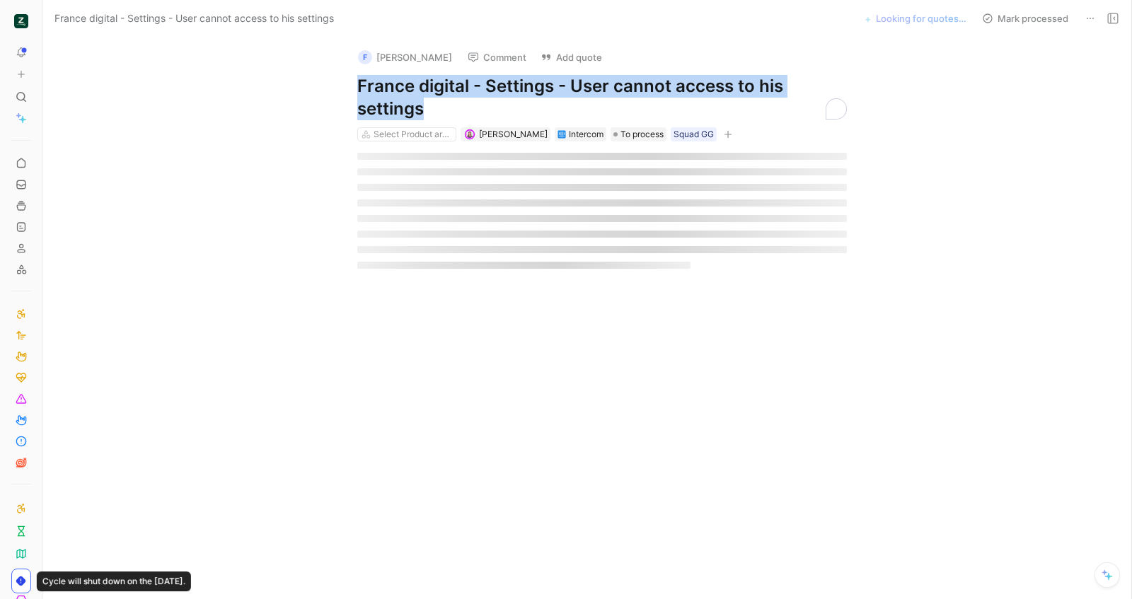
copy h1 "France digital - Settings - User cannot access to his settings"
click at [581, 59] on button "Add quote" at bounding box center [571, 57] width 74 height 20
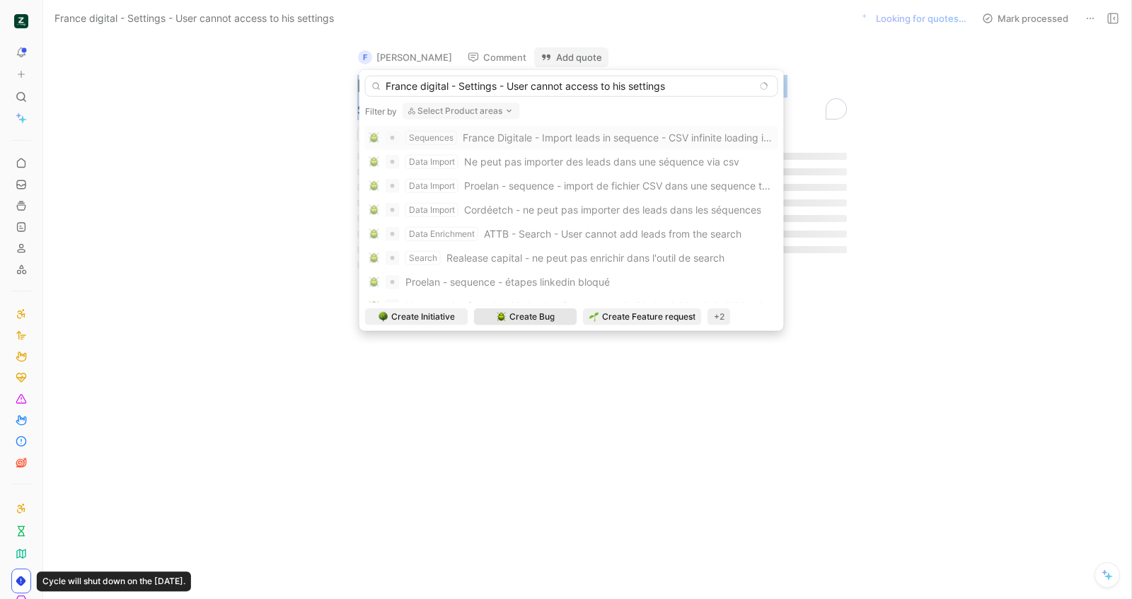
type input "France digital - Settings - User cannot access to his settings"
click at [553, 318] on span "Create Bug" at bounding box center [531, 317] width 45 height 14
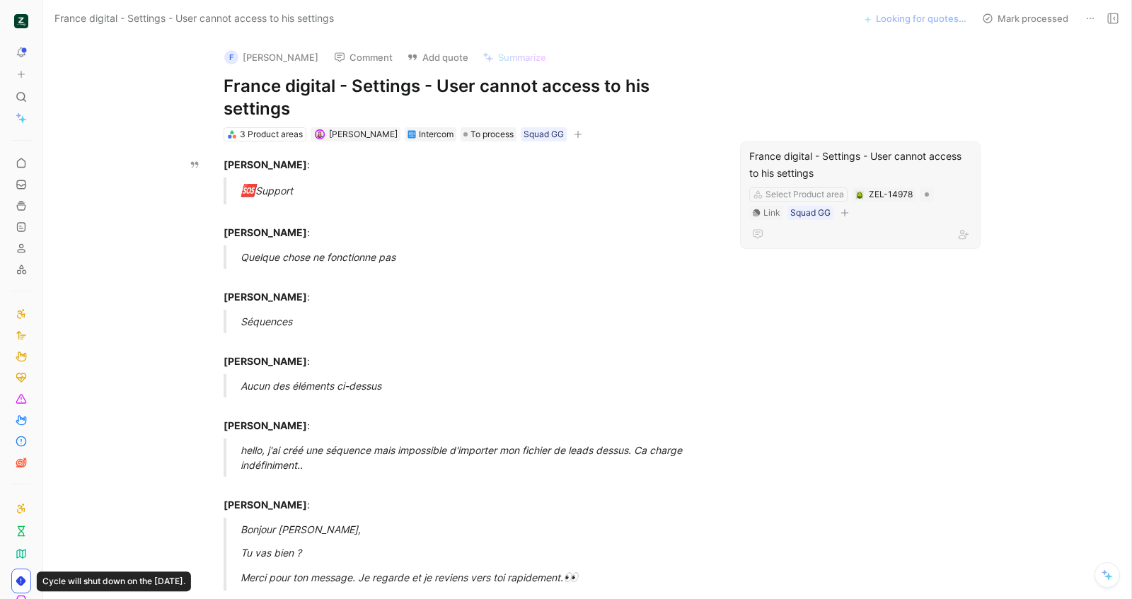
click at [822, 158] on div "France digital - Settings - User cannot access to his settings" at bounding box center [860, 165] width 222 height 34
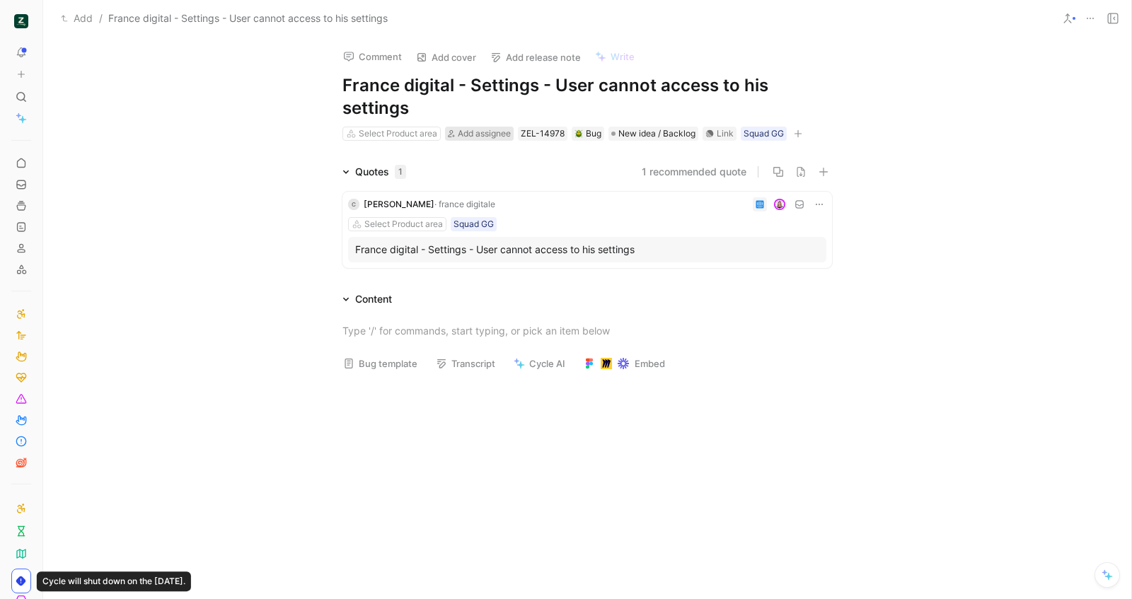
click at [472, 137] on span "Add assignee" at bounding box center [484, 133] width 53 height 11
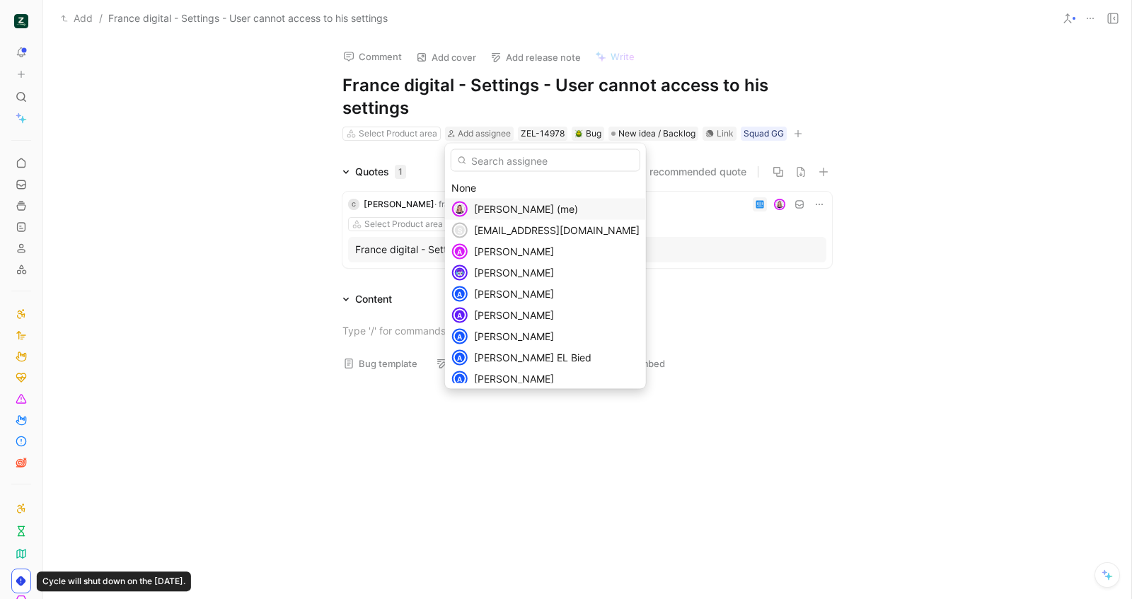
click at [511, 209] on span "[PERSON_NAME] (me)" at bounding box center [526, 209] width 104 height 12
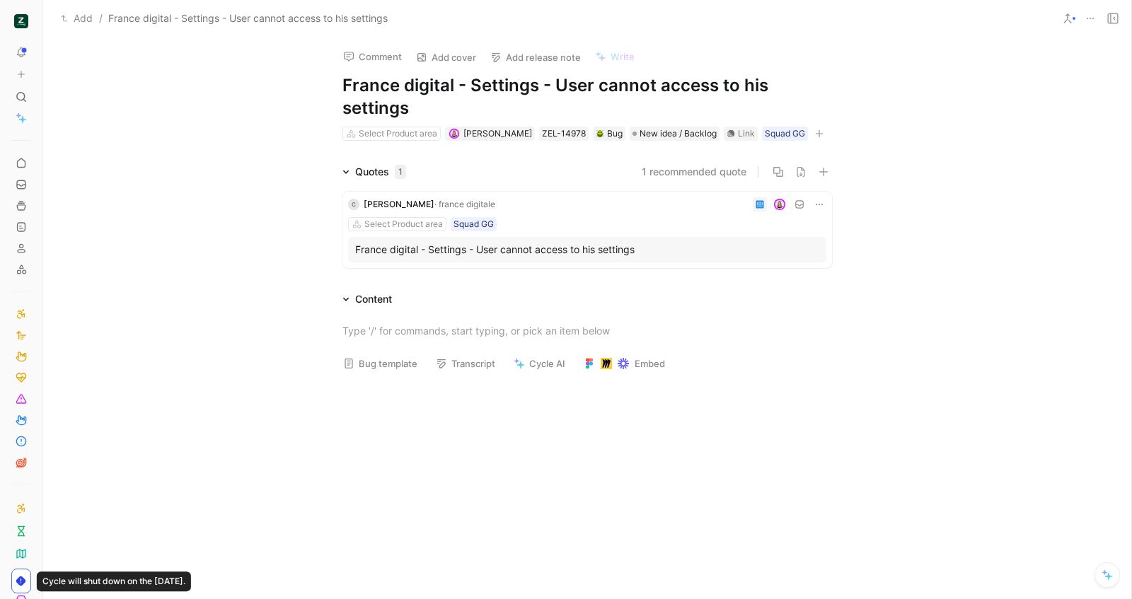
click at [400, 367] on button "Bug template" at bounding box center [380, 364] width 87 height 20
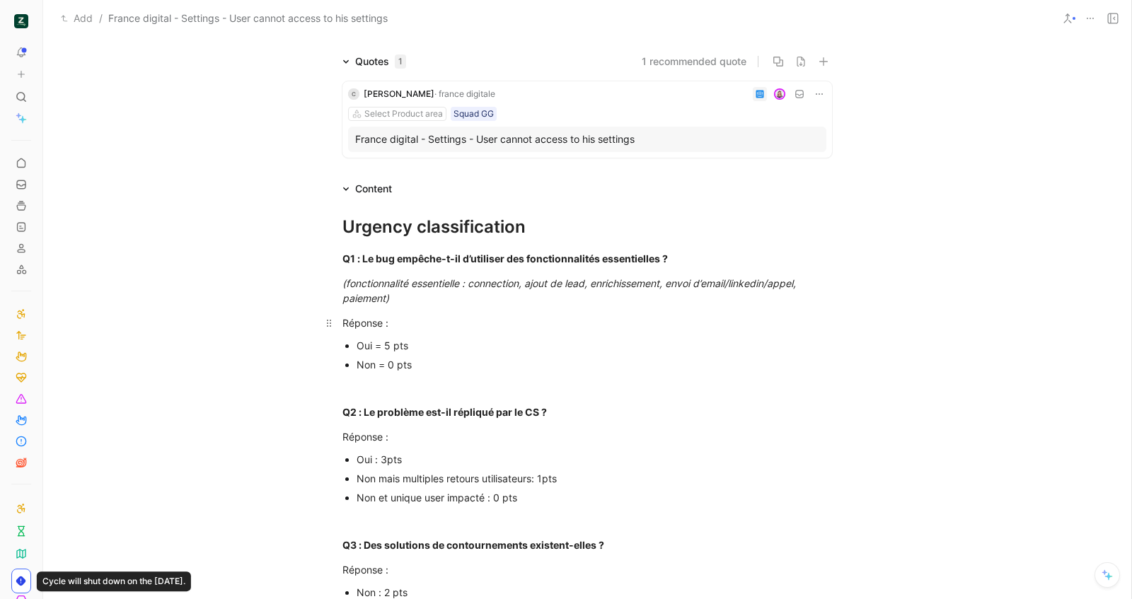
scroll to position [111, 0]
drag, startPoint x: 423, startPoint y: 341, endPoint x: 347, endPoint y: 335, distance: 76.6
click at [356, 335] on li "Oui = 5 pts" at bounding box center [593, 344] width 475 height 19
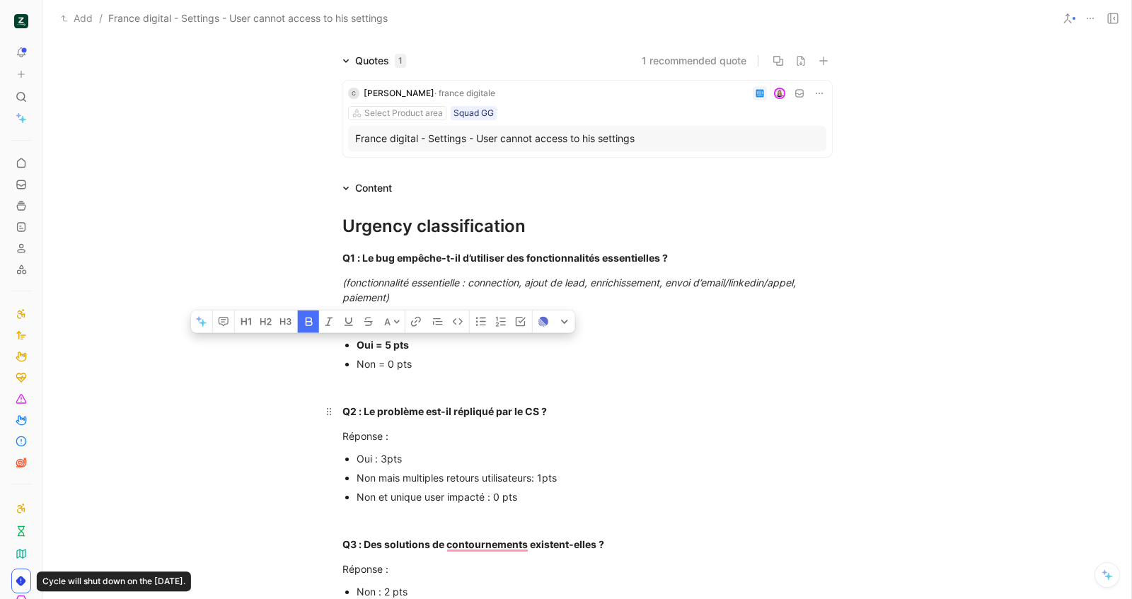
click at [475, 402] on p "Q2 : Le problème est-il répliqué par le CS ?" at bounding box center [586, 411] width 543 height 23
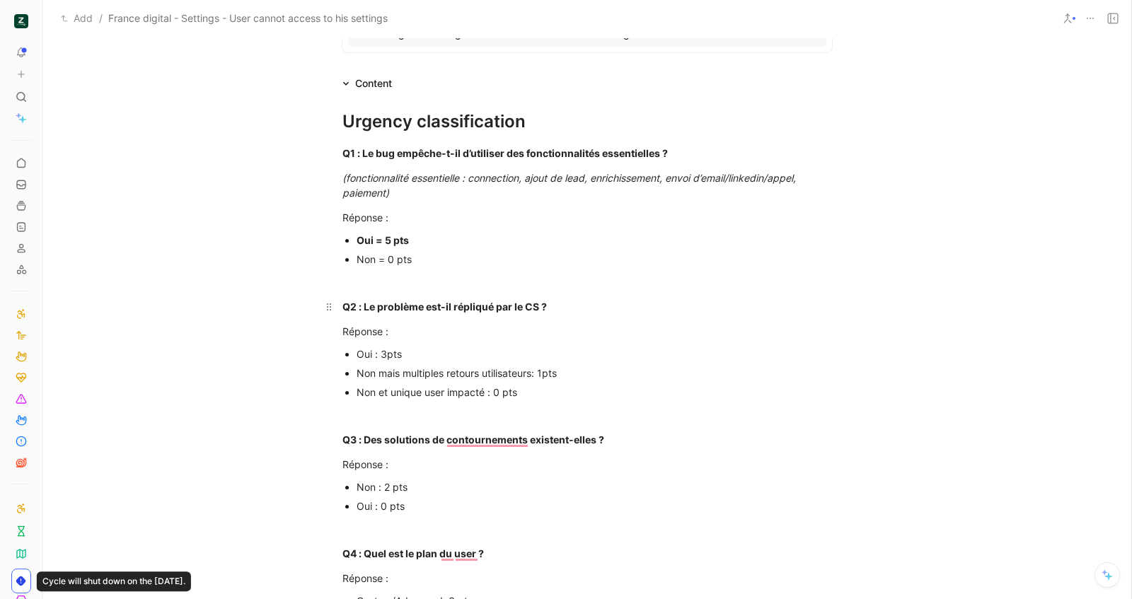
scroll to position [217, 0]
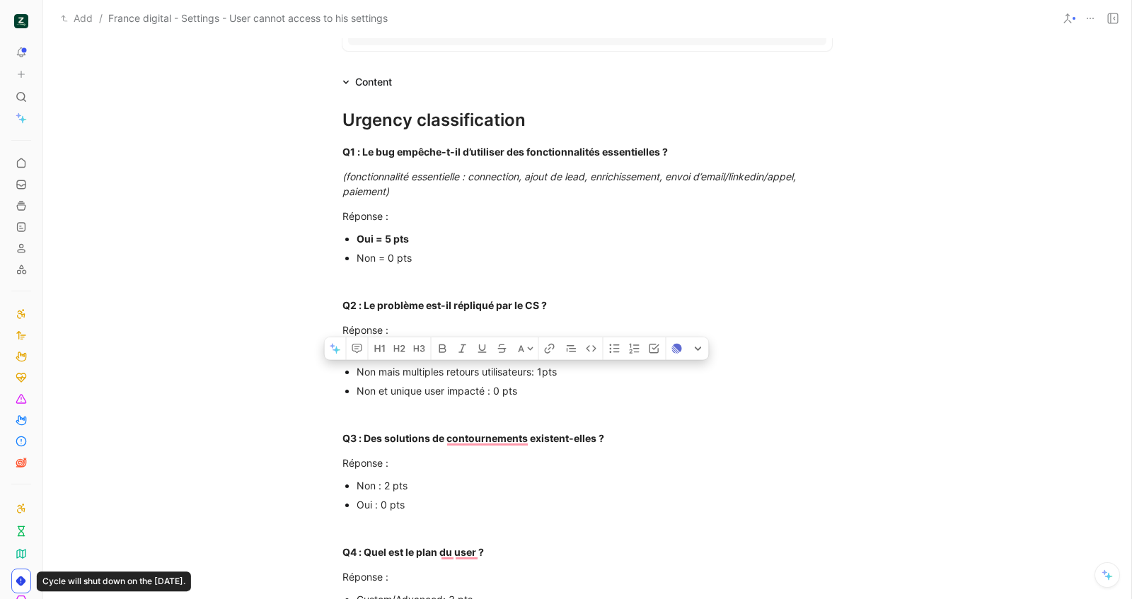
drag, startPoint x: 573, startPoint y: 368, endPoint x: 433, endPoint y: 368, distance: 140.0
click at [433, 368] on div "Non mais multiples retours utilisateurs: 1pts" at bounding box center [593, 371] width 475 height 15
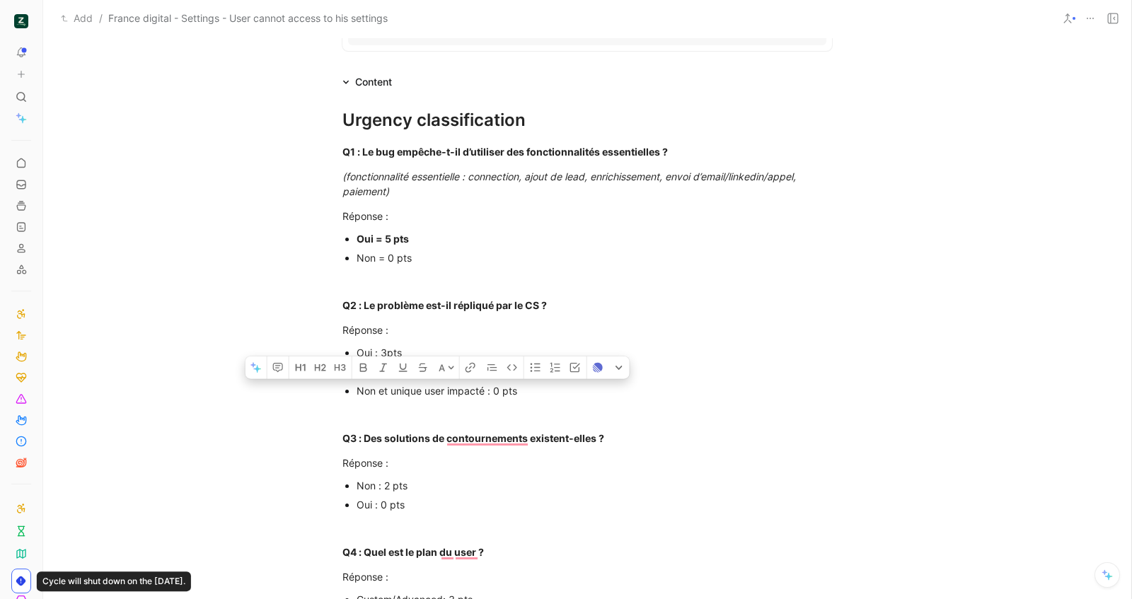
drag, startPoint x: 536, startPoint y: 393, endPoint x: 356, endPoint y: 390, distance: 180.4
click at [356, 390] on div "Non et unique user impacté : 0 pts" at bounding box center [593, 390] width 475 height 15
click at [438, 464] on div "Réponse :" at bounding box center [586, 462] width 489 height 15
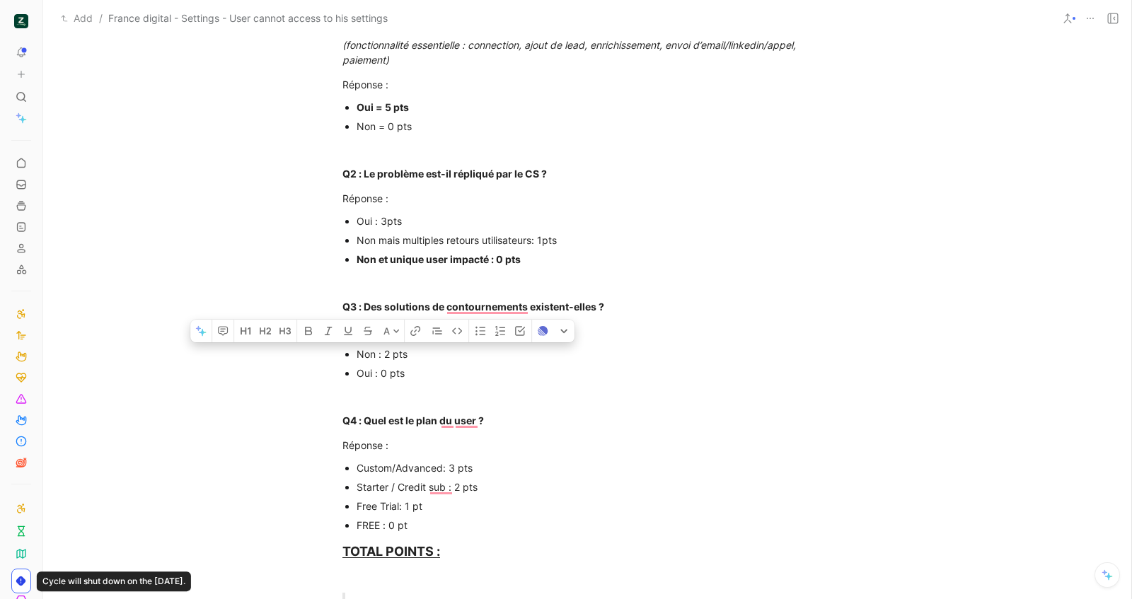
drag, startPoint x: 429, startPoint y: 359, endPoint x: 345, endPoint y: 348, distance: 84.1
click at [345, 348] on ul "Non : 2 pts Oui : 0 pts" at bounding box center [586, 363] width 543 height 38
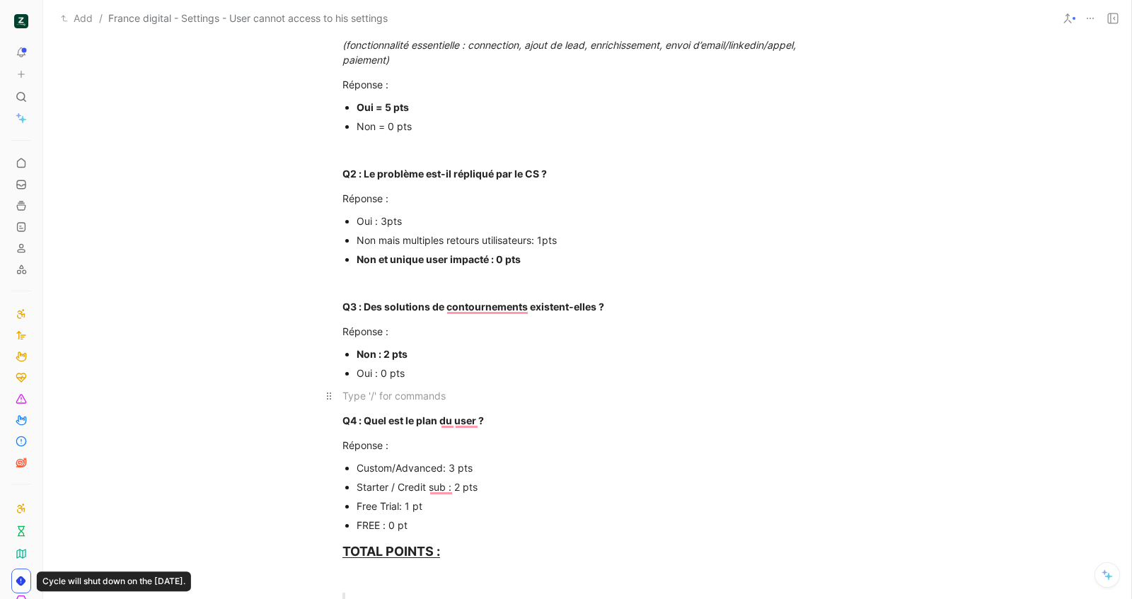
click at [475, 390] on div "To enrich screen reader interactions, please activate Accessibility in Grammarl…" at bounding box center [586, 395] width 489 height 15
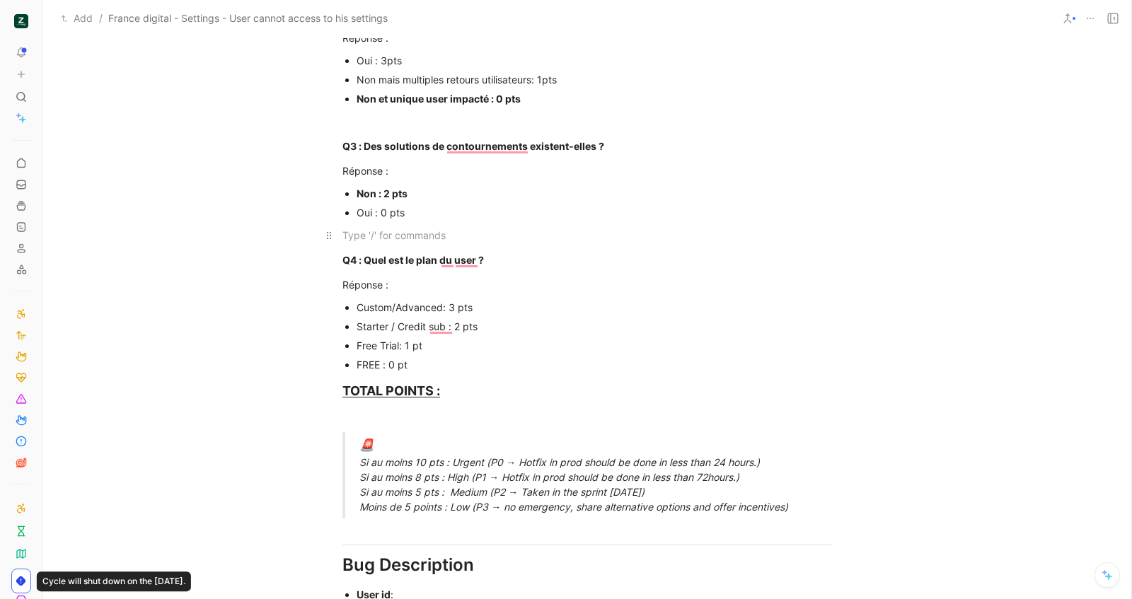
scroll to position [513, 0]
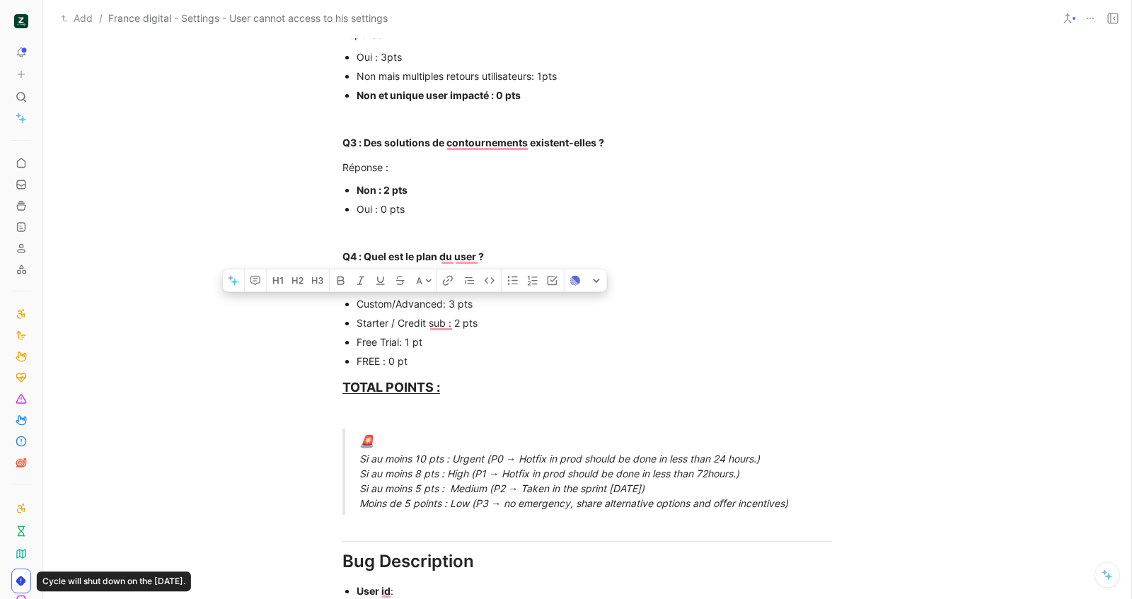
drag, startPoint x: 492, startPoint y: 298, endPoint x: 356, endPoint y: 298, distance: 135.8
click at [356, 298] on div "Custom/Advanced: 3 pts" at bounding box center [593, 303] width 475 height 15
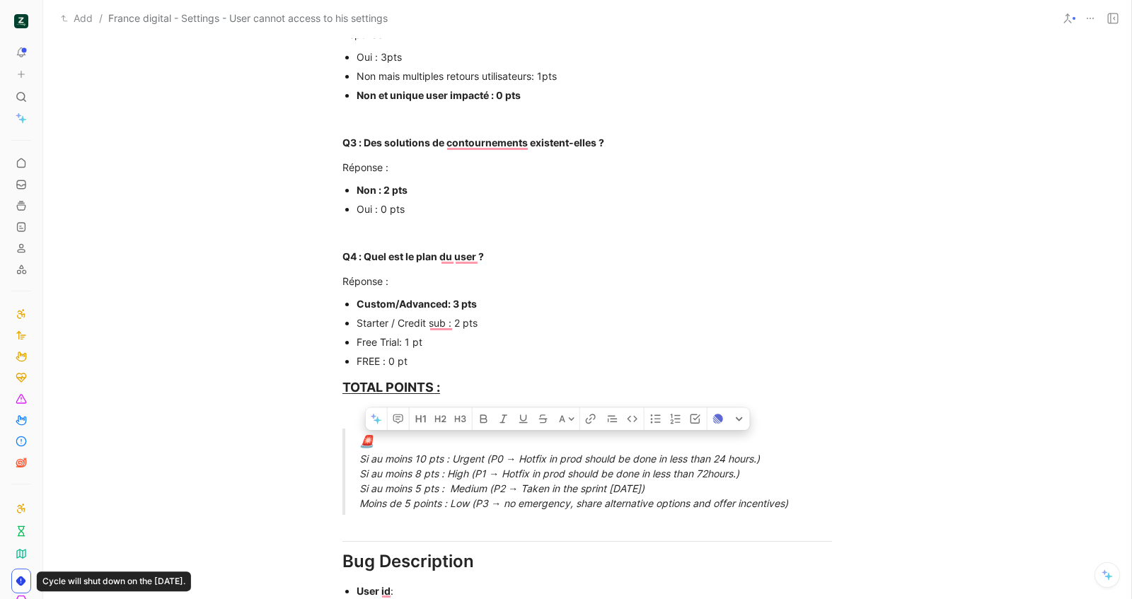
drag, startPoint x: 791, startPoint y: 469, endPoint x: 663, endPoint y: 448, distance: 129.1
click at [663, 448] on div "🚨 Si au moins 10 pts : Urgent (P0 → Hotfix in prod should be done in less than …" at bounding box center [603, 472] width 489 height 78
click at [761, 462] on div "🚨 Si au moins 10 pts : Urgent (P0 → Hotfix in prod should be done in less than …" at bounding box center [603, 472] width 489 height 78
drag, startPoint x: 777, startPoint y: 458, endPoint x: 351, endPoint y: 458, distance: 425.0
click at [351, 458] on blockquote "🚨 Si au moins 10 pts : Urgent (P0 → Hotfix in prod should be done in less than …" at bounding box center [586, 472] width 543 height 86
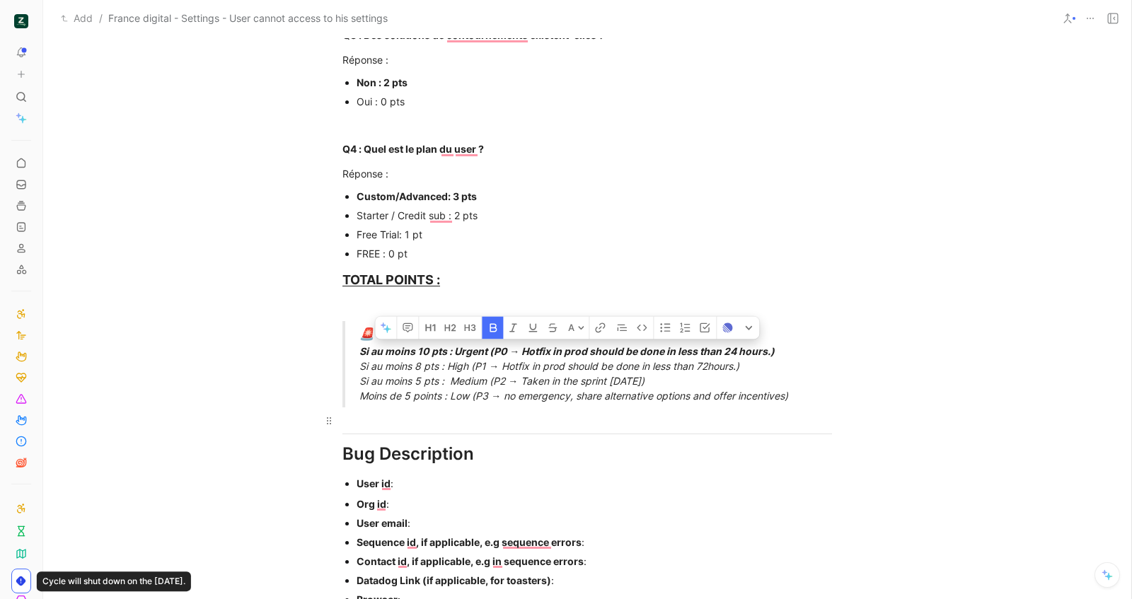
scroll to position [673, 0]
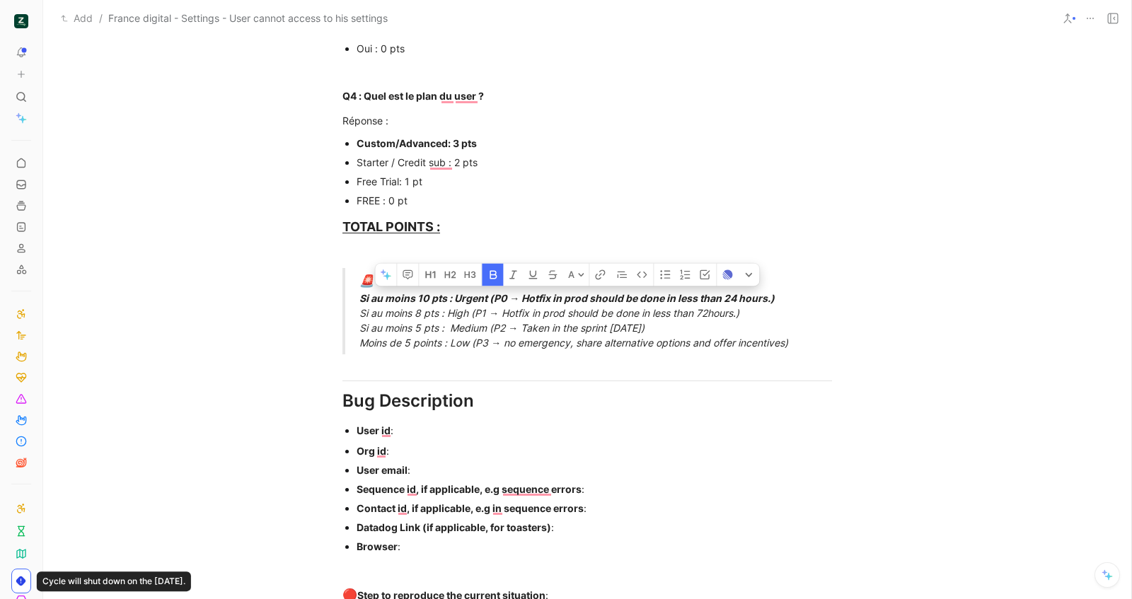
click at [460, 427] on div "User id :" at bounding box center [593, 430] width 475 height 15
click at [556, 441] on p "Org id :" at bounding box center [593, 450] width 475 height 19
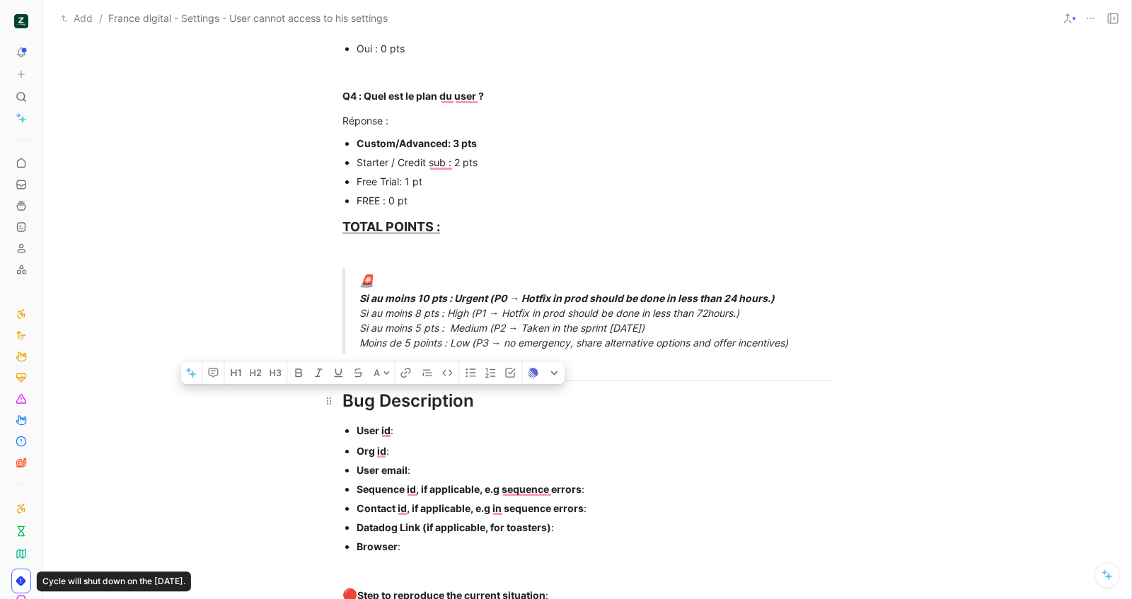
drag, startPoint x: 465, startPoint y: 554, endPoint x: 338, endPoint y: 406, distance: 194.6
click at [338, 406] on div "Urgency classification Q1 : Le bug empêche-t-il d’utiliser des fonctionnalités …" at bounding box center [587, 250] width 1088 height 1233
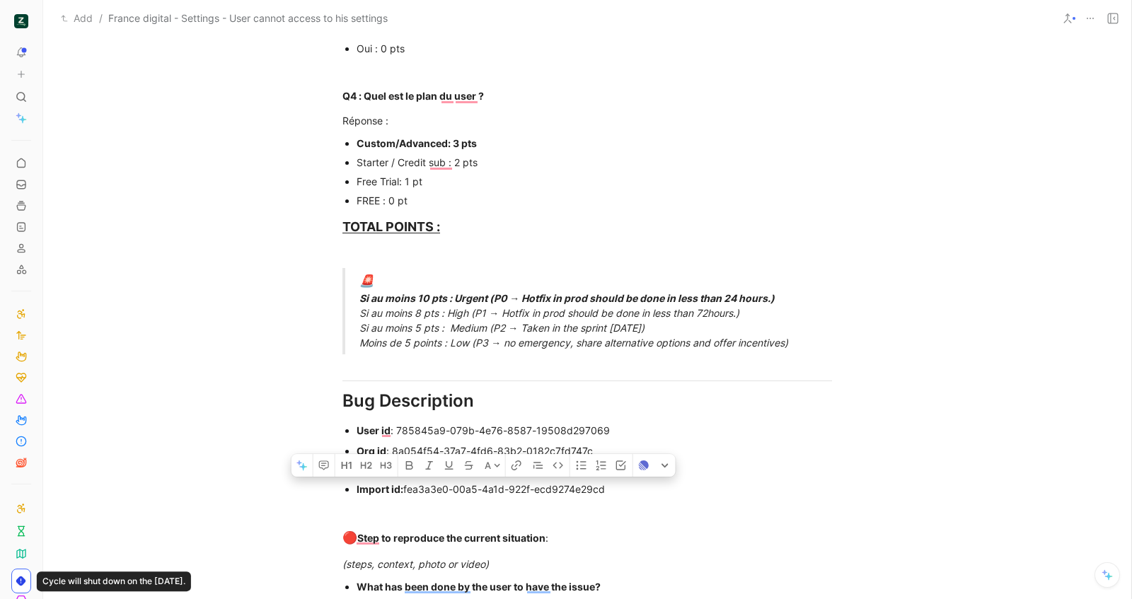
drag, startPoint x: 473, startPoint y: 472, endPoint x: 356, endPoint y: 485, distance: 118.1
click at [356, 485] on div "Import id: fea3a3e0-00a5-4a1d-922f-ecd9274e29cd" at bounding box center [593, 489] width 475 height 15
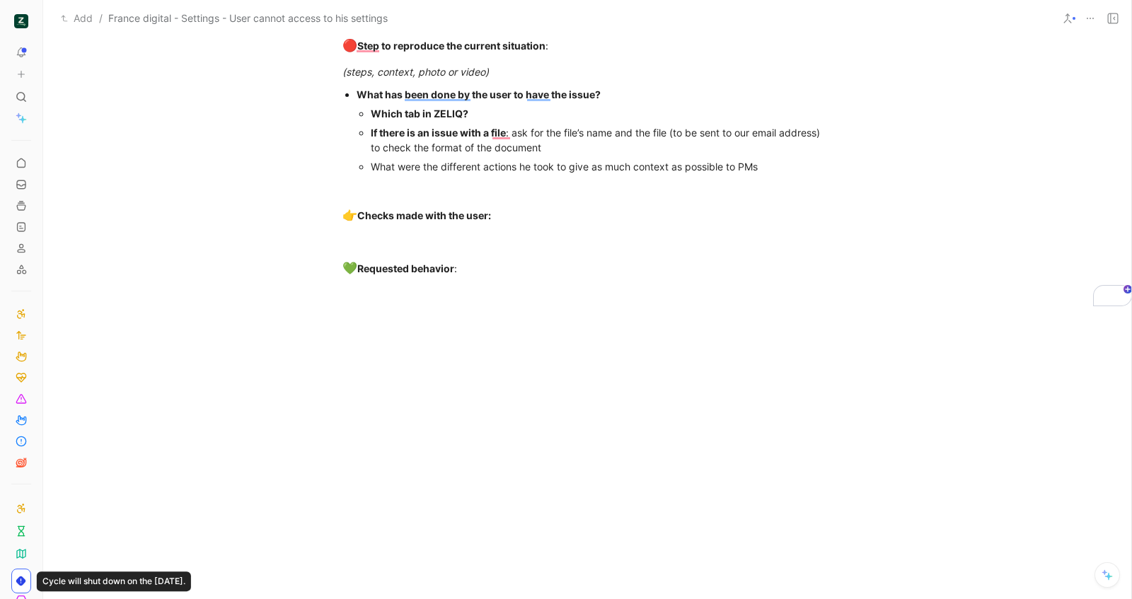
scroll to position [1146, 0]
click at [564, 114] on div "Which tab in ZELIQ?" at bounding box center [601, 113] width 461 height 15
drag, startPoint x: 742, startPoint y: 156, endPoint x: 397, endPoint y: 131, distance: 346.1
click at [397, 131] on ul "Which tab in ZELIQ? Settings menu If there is an issue with a file : ask for th…" at bounding box center [593, 140] width 475 height 72
drag, startPoint x: 831, startPoint y: 172, endPoint x: 363, endPoint y: 136, distance: 469.6
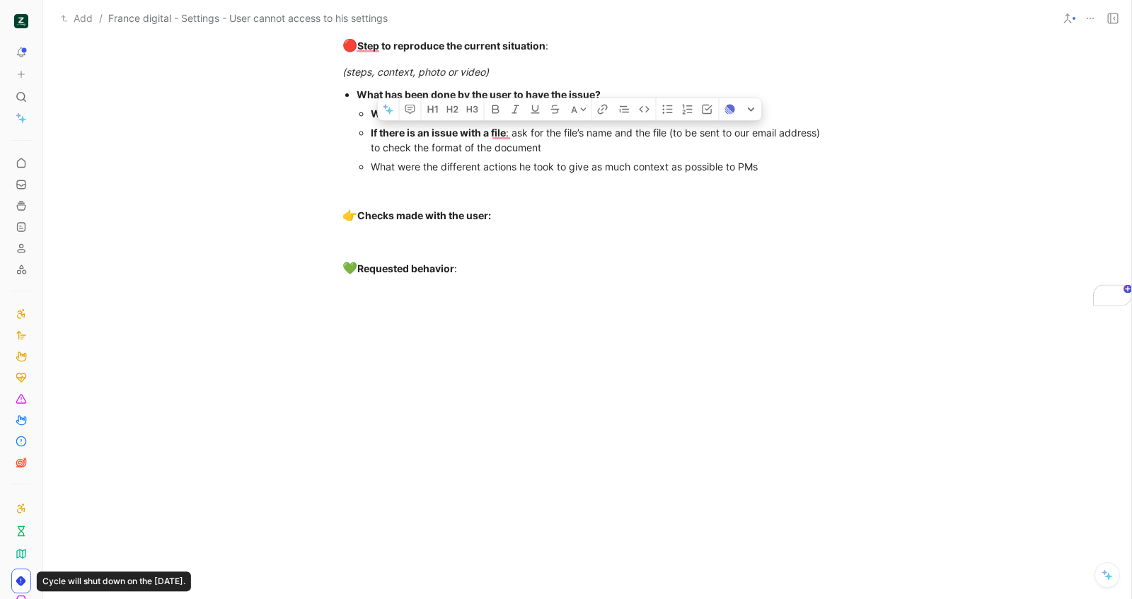
click at [363, 136] on ul "Which tab in ZELIQ? Settings menu If there is an issue with a file : ask for th…" at bounding box center [593, 140] width 475 height 72
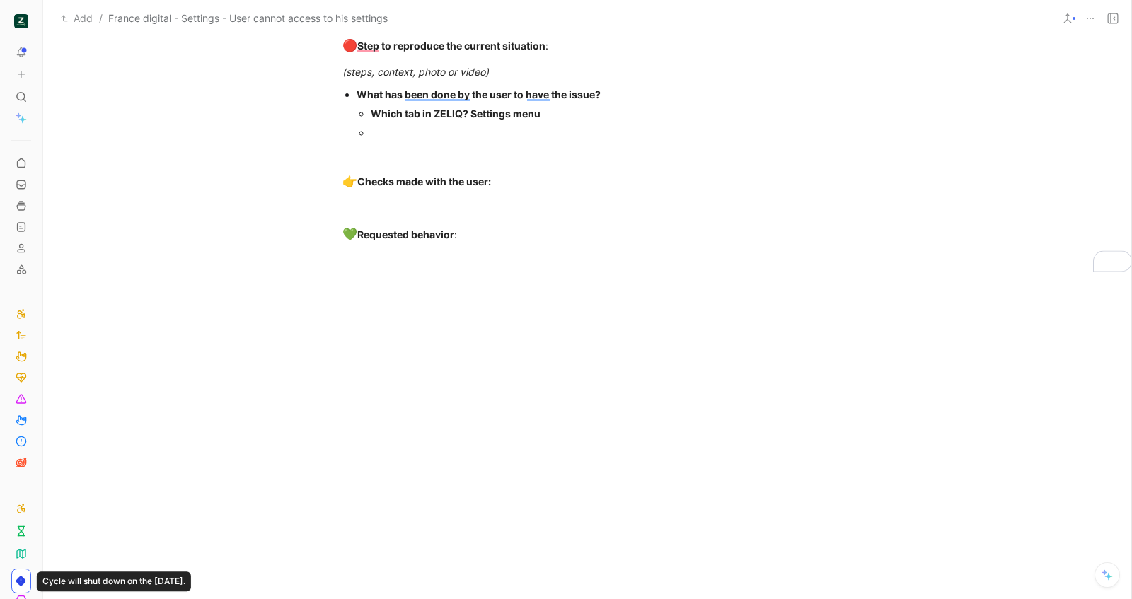
scroll to position [1145, 0]
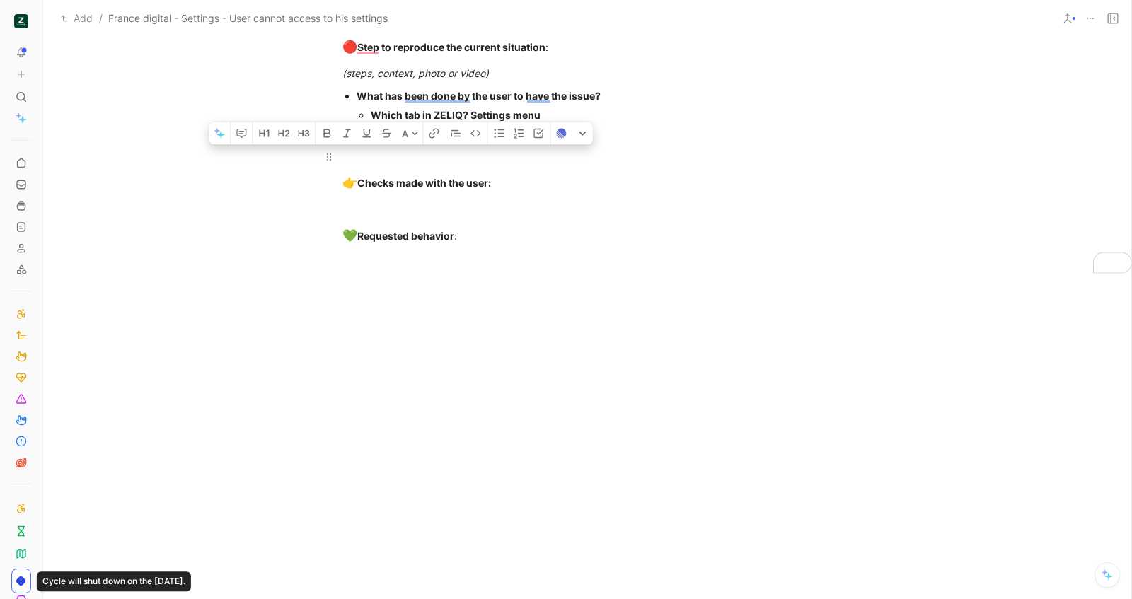
drag, startPoint x: 473, startPoint y: 242, endPoint x: 347, endPoint y: 157, distance: 151.8
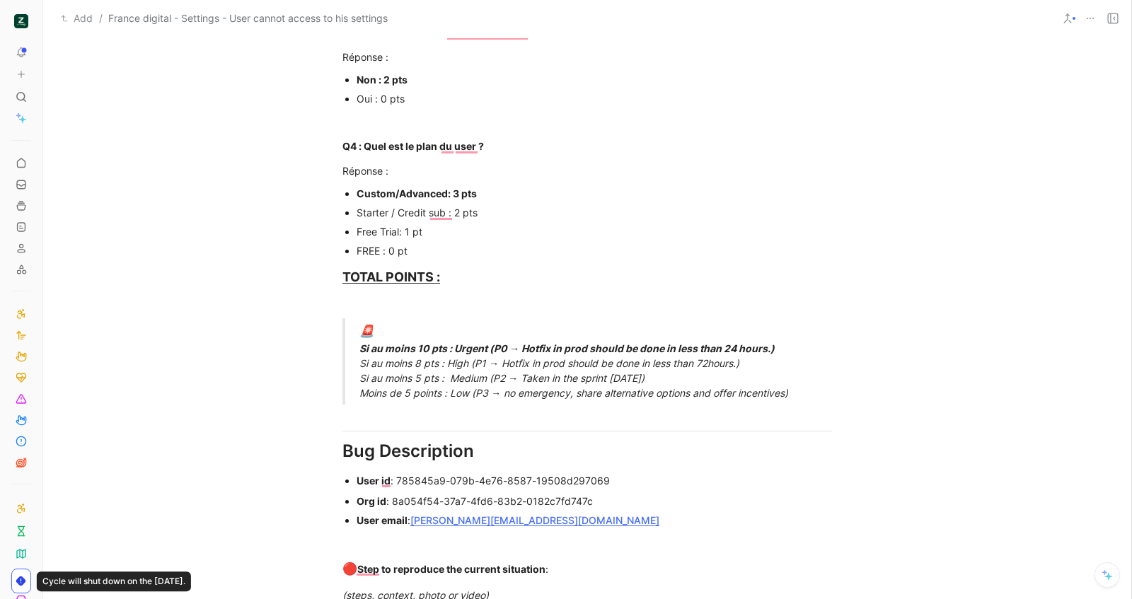
scroll to position [0, 0]
